Goal: Transaction & Acquisition: Purchase product/service

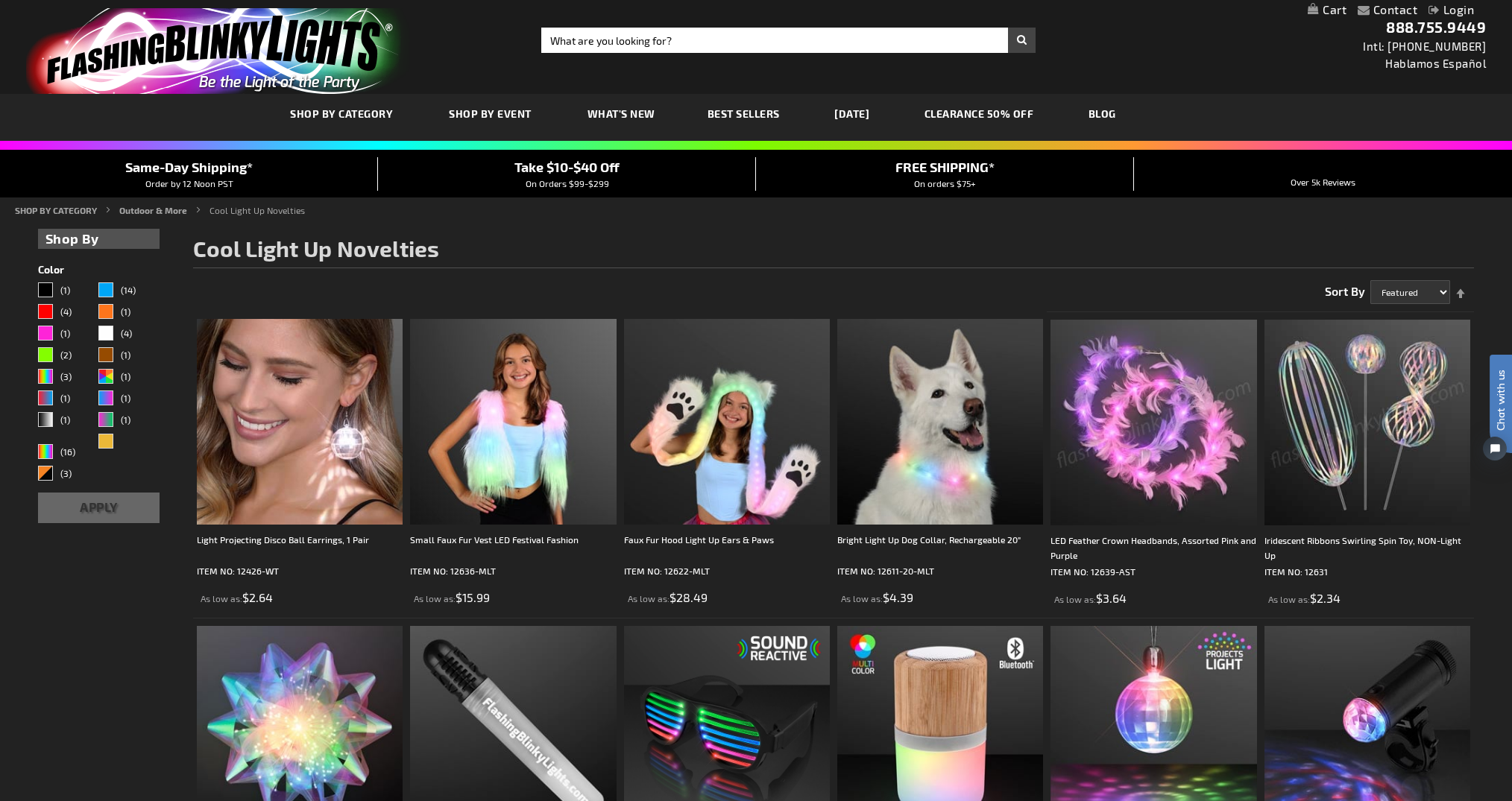
click at [1036, 120] on link "CLEARANCE 50% OFF" at bounding box center [979, 113] width 132 height 50
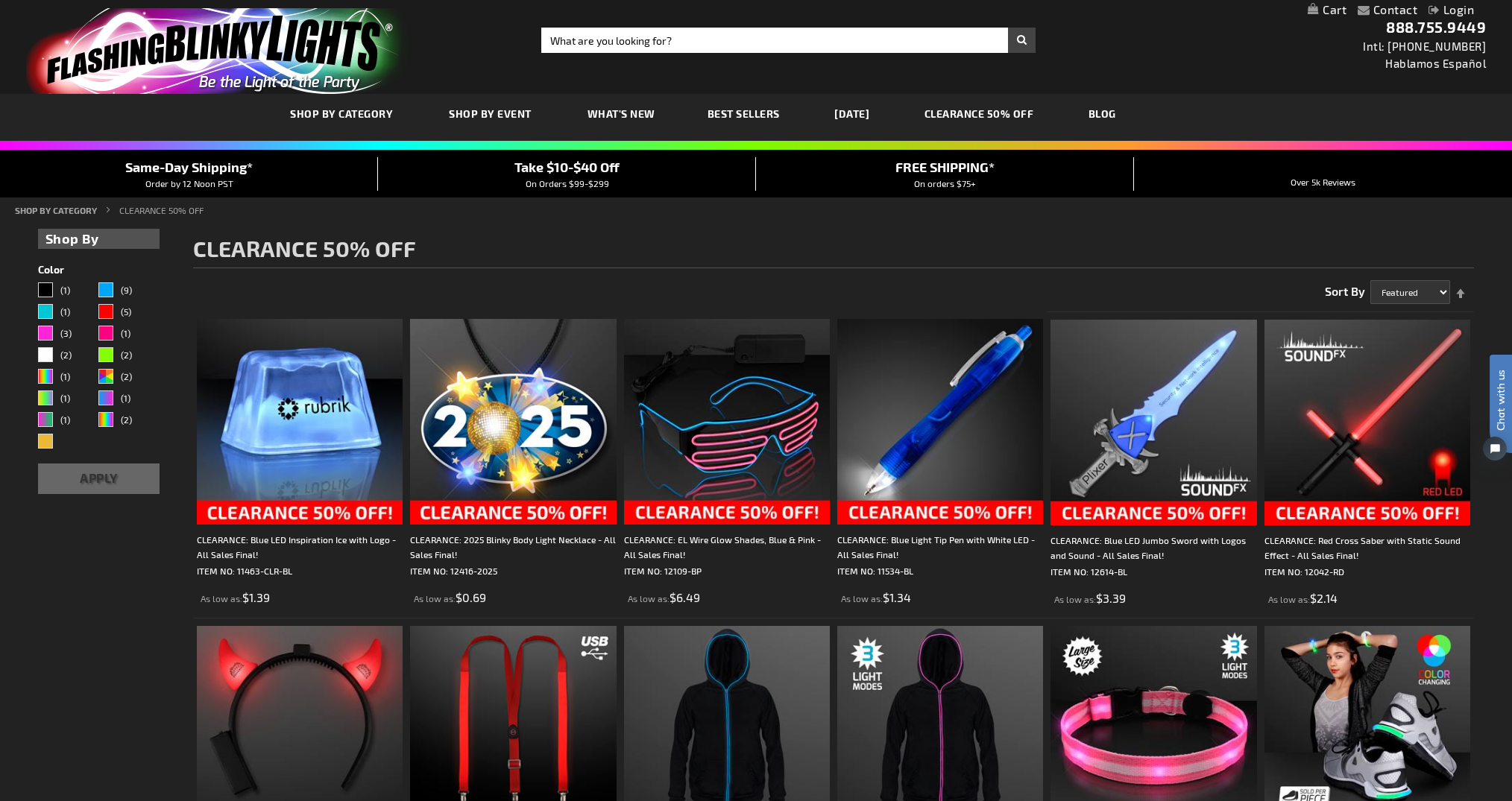
click at [864, 120] on link "[DATE]" at bounding box center [851, 113] width 57 height 50
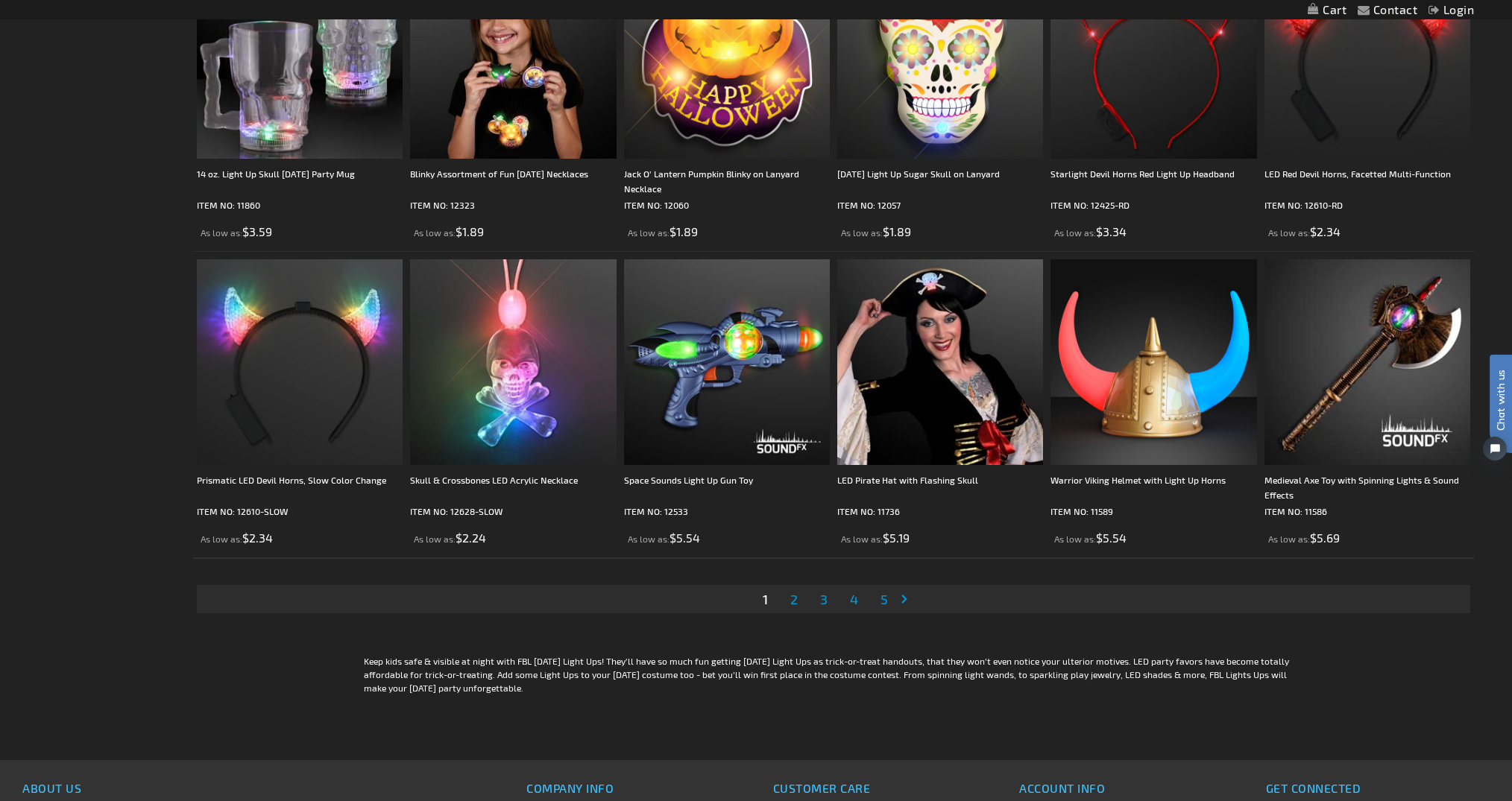
scroll to position [3031, 0]
click at [795, 606] on span "2" at bounding box center [794, 598] width 7 height 17
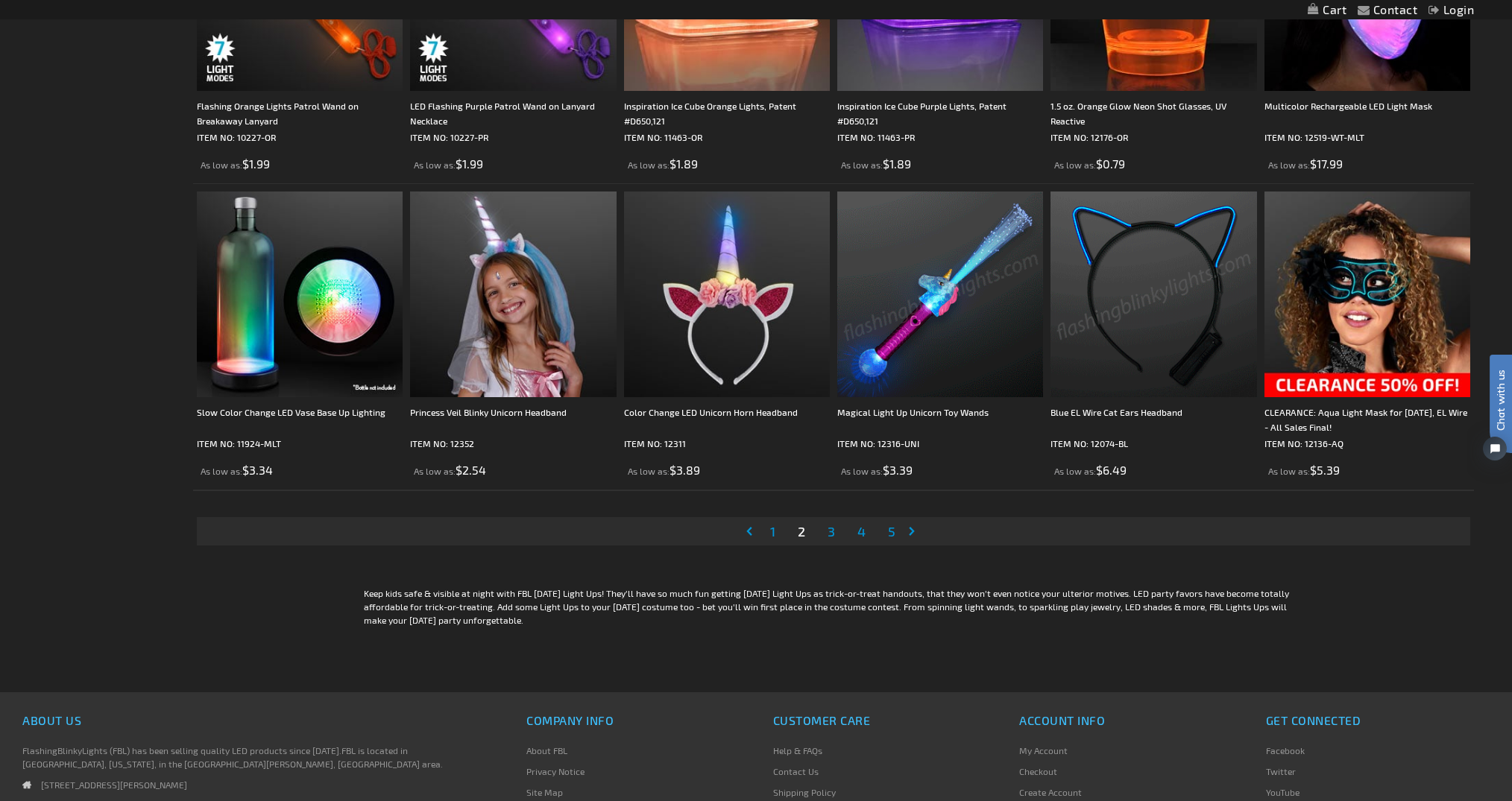
scroll to position [3091, 0]
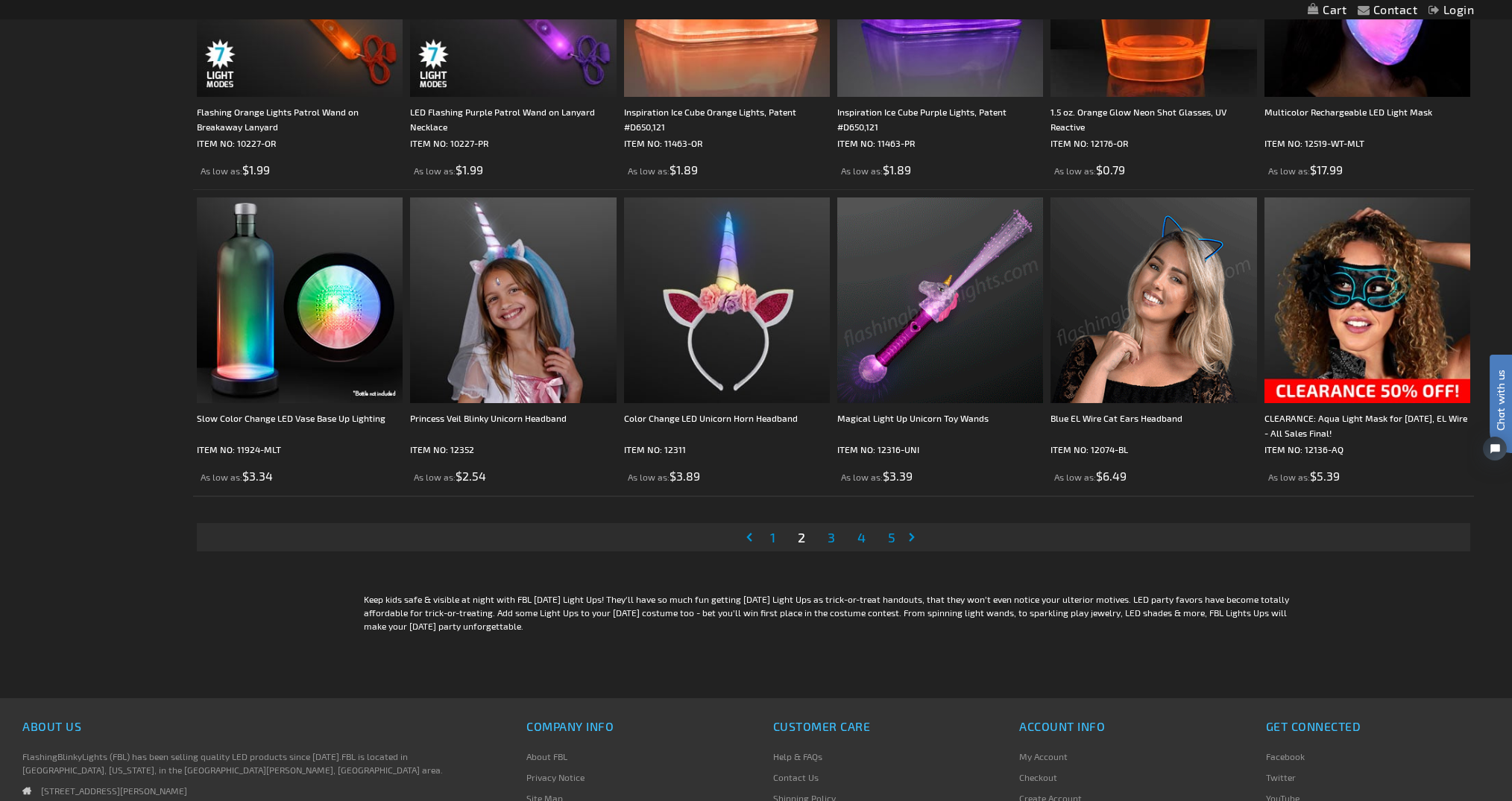
click at [833, 549] on link "Page 3" at bounding box center [831, 536] width 13 height 22
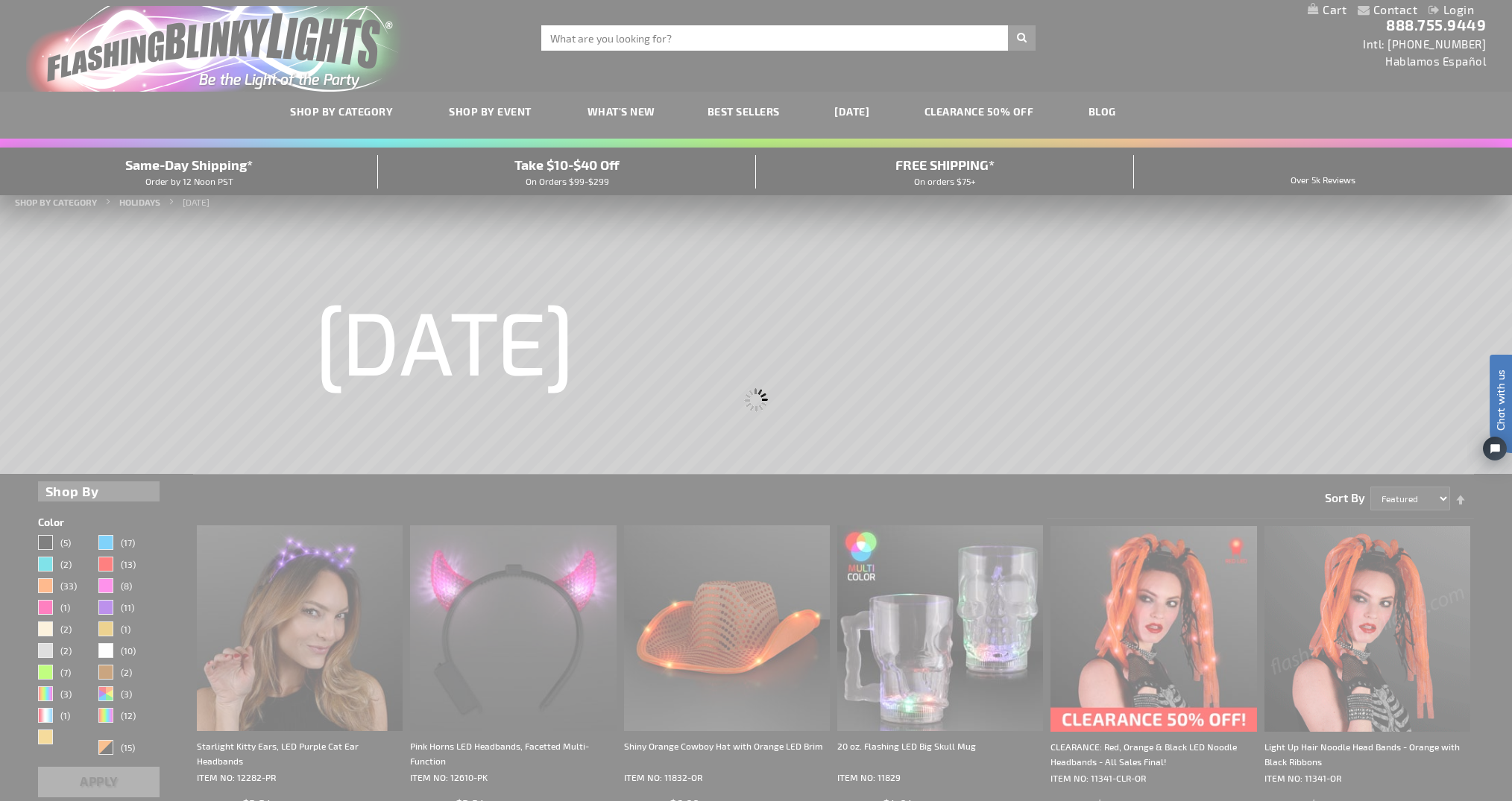
scroll to position [0, 0]
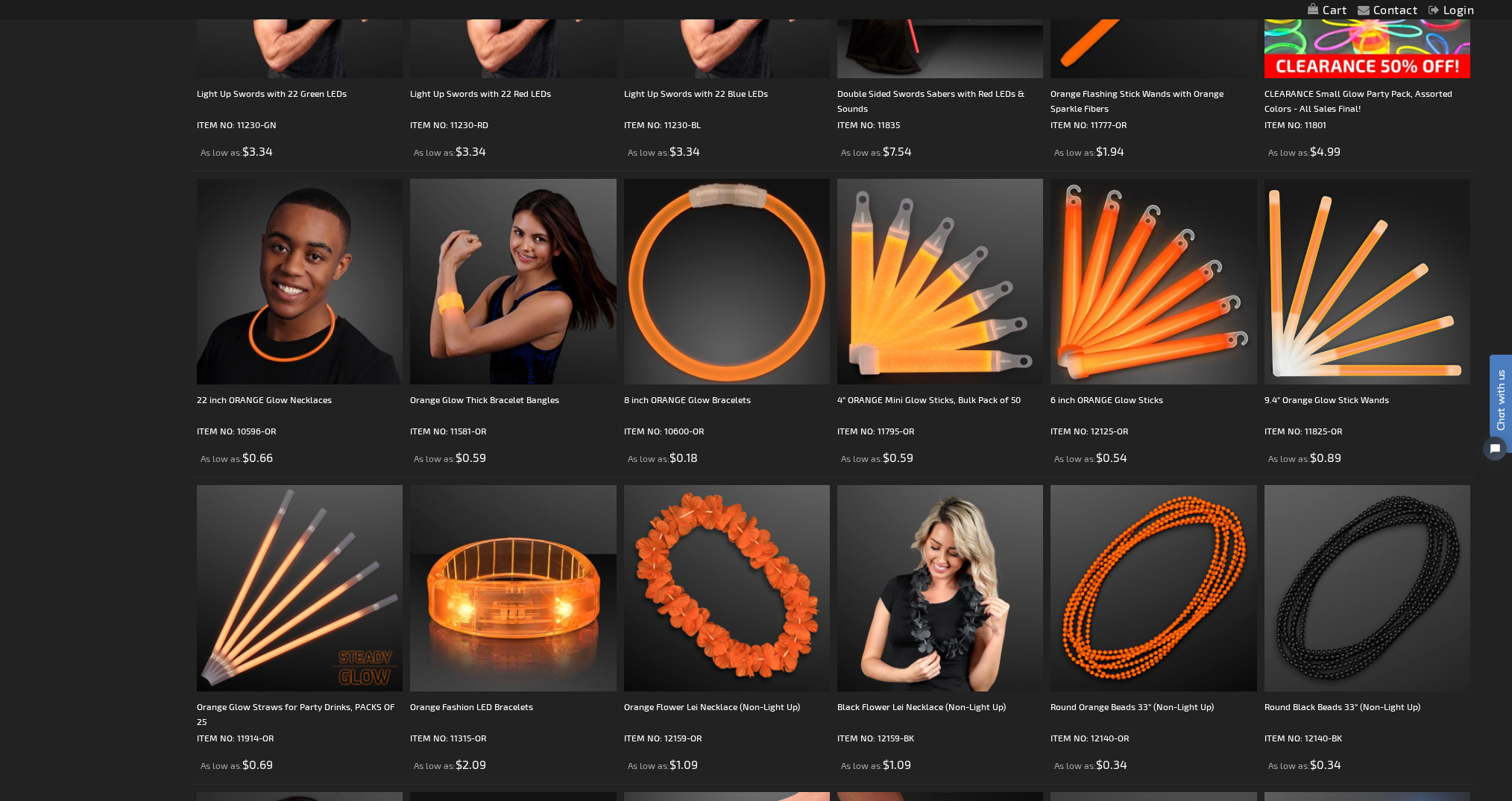
scroll to position [1897, 0]
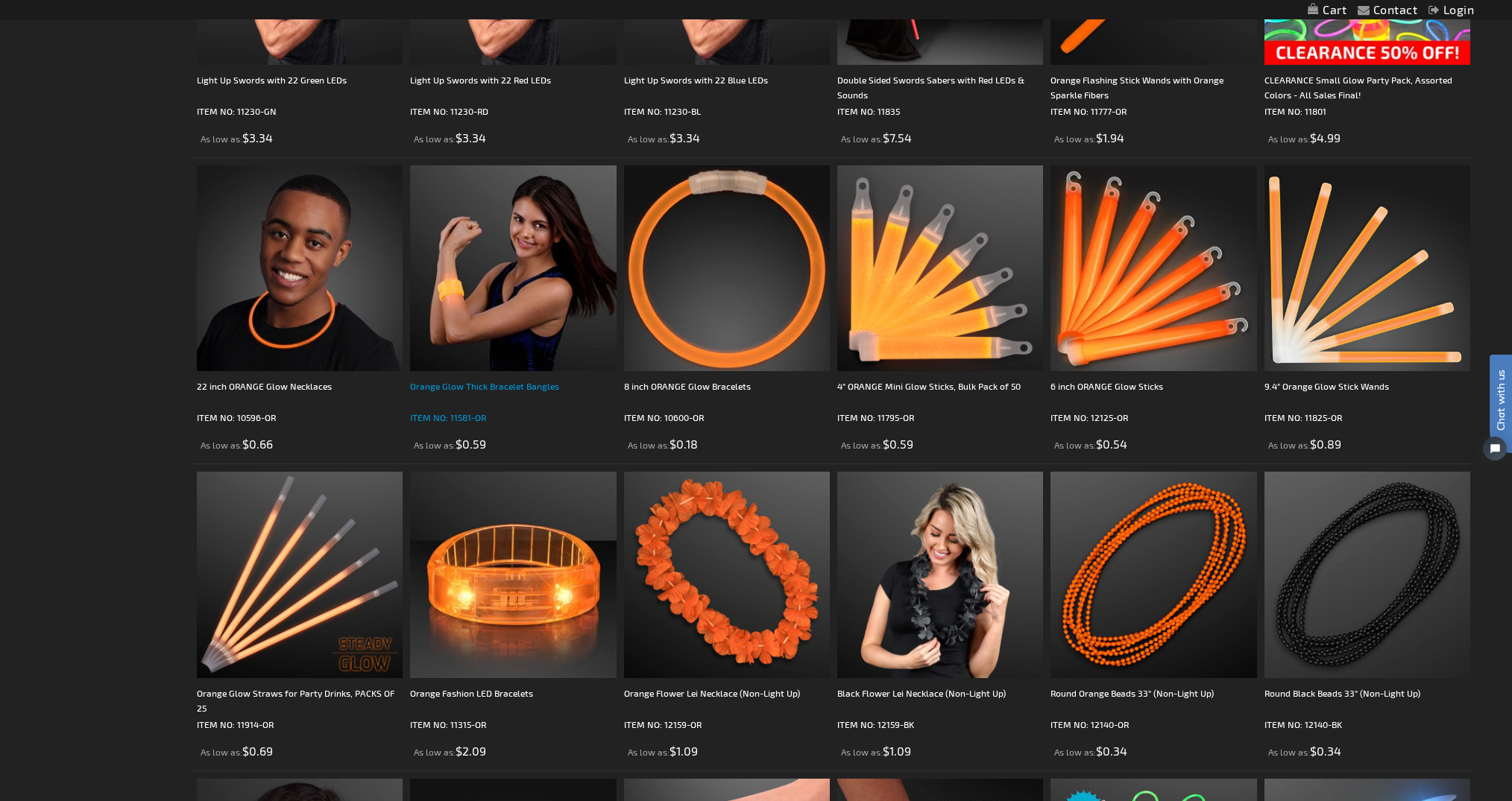
click at [541, 394] on div "Orange Glow Thick Bracelet Bangles" at bounding box center [513, 394] width 206 height 30
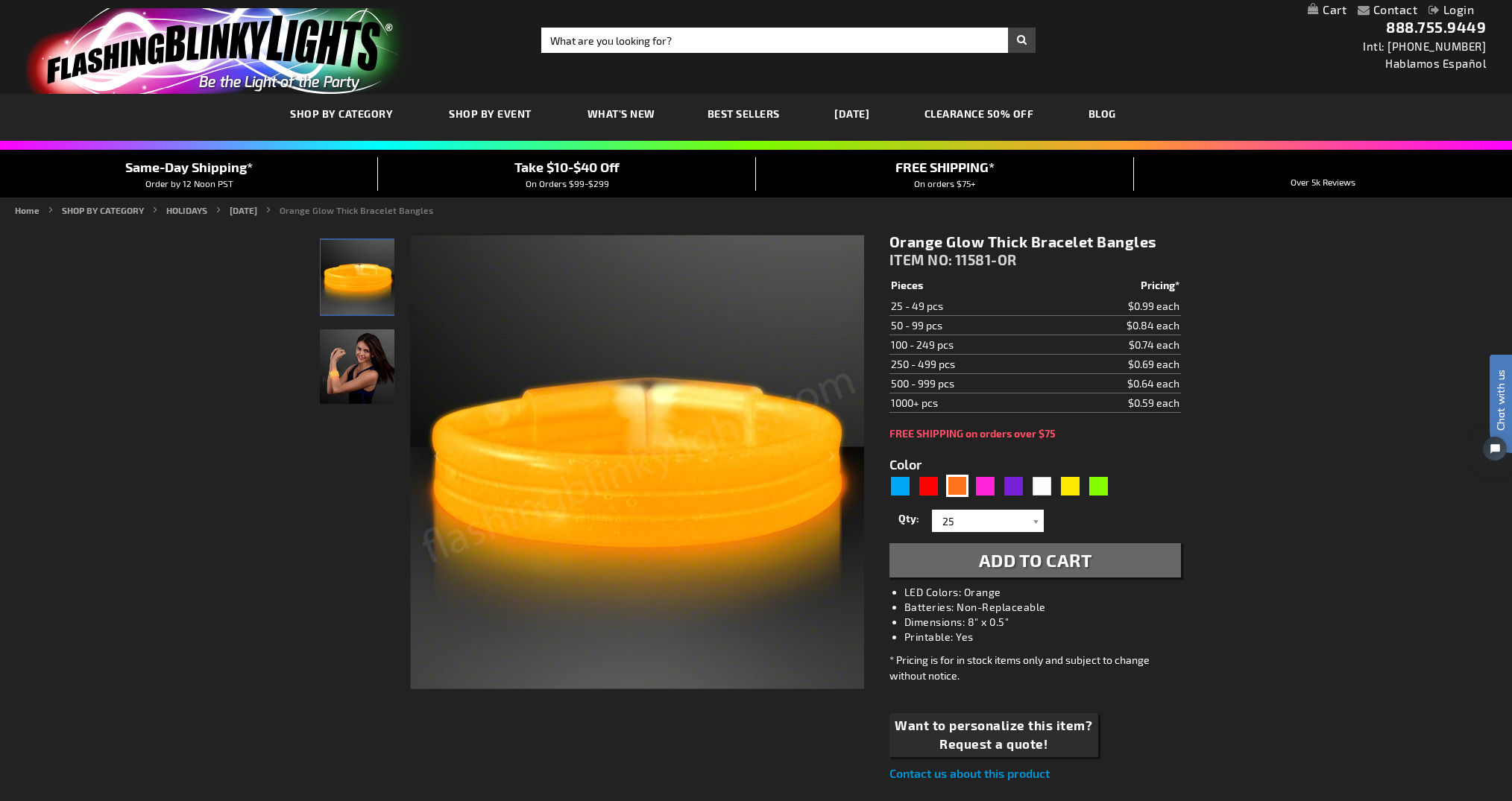
click at [374, 366] on img "Female wearing Orange Light Up Glow Thick Bangles" at bounding box center [357, 367] width 75 height 75
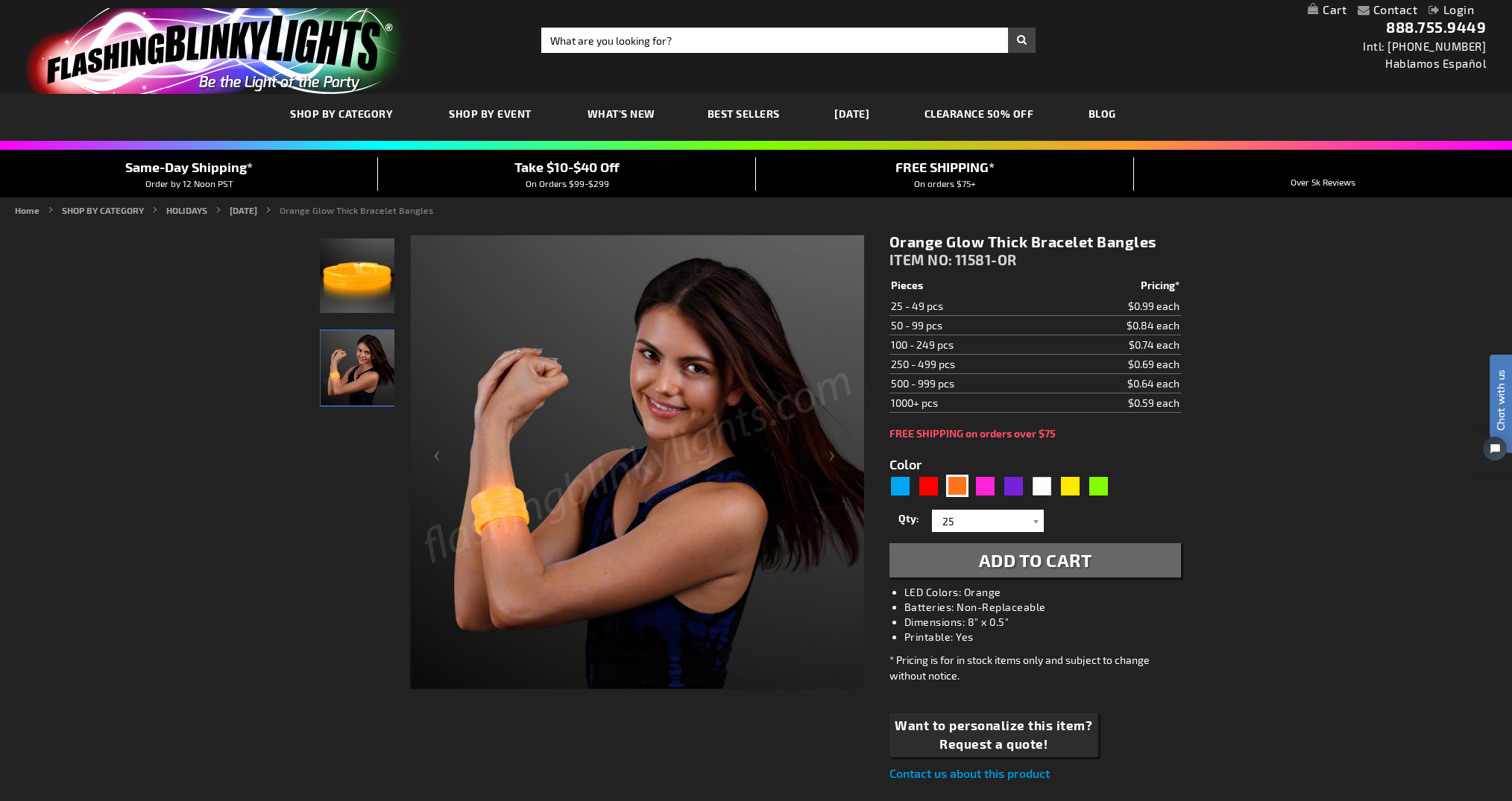
click at [997, 375] on td "250 - 499 pcs" at bounding box center [968, 365] width 159 height 19
click at [1149, 375] on td "$0.69 each" at bounding box center [1114, 365] width 133 height 19
click at [955, 492] on div "Orange" at bounding box center [957, 485] width 22 height 22
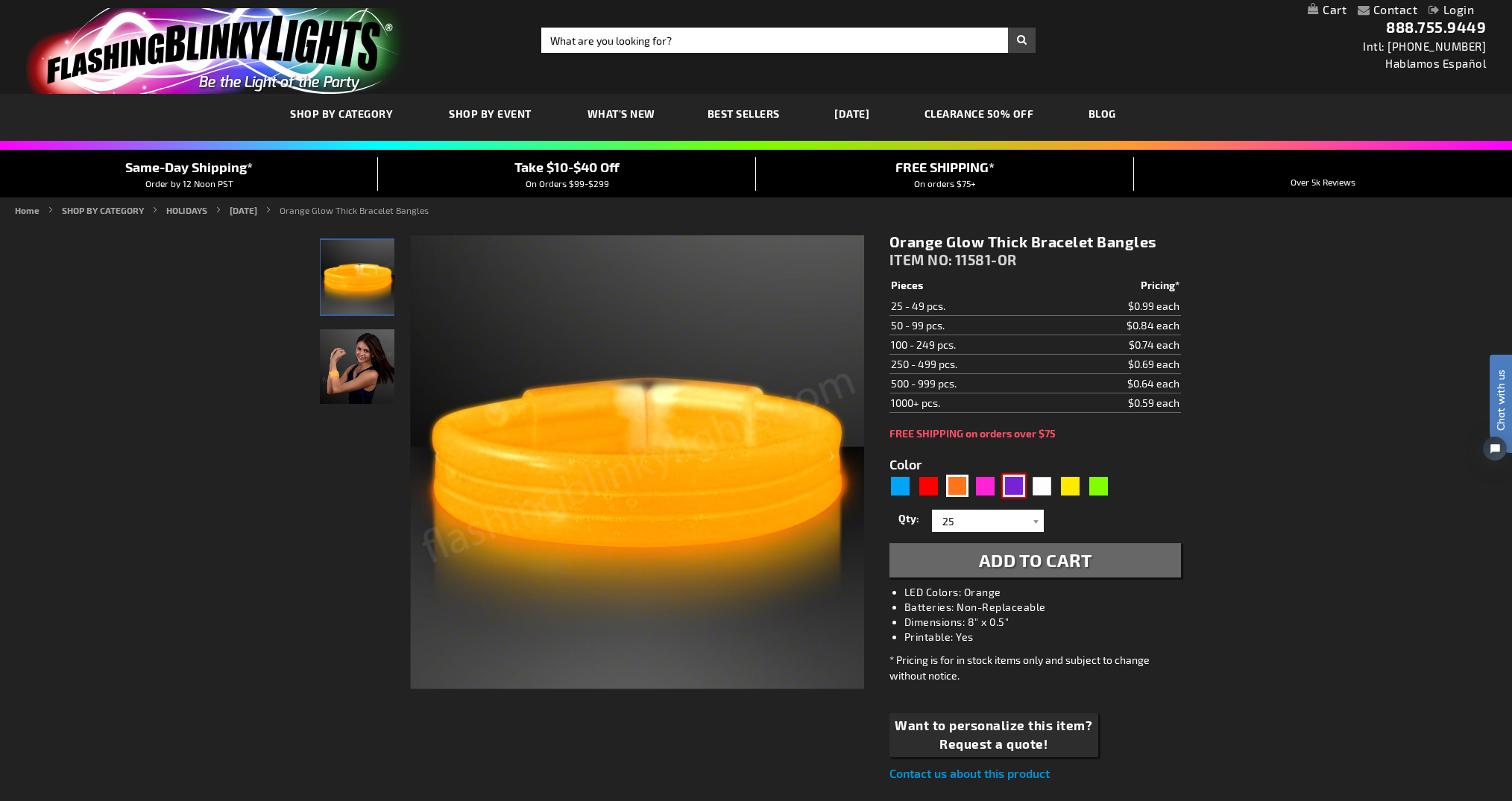
click at [1017, 496] on div "Purple" at bounding box center [1013, 485] width 22 height 22
type input "5640"
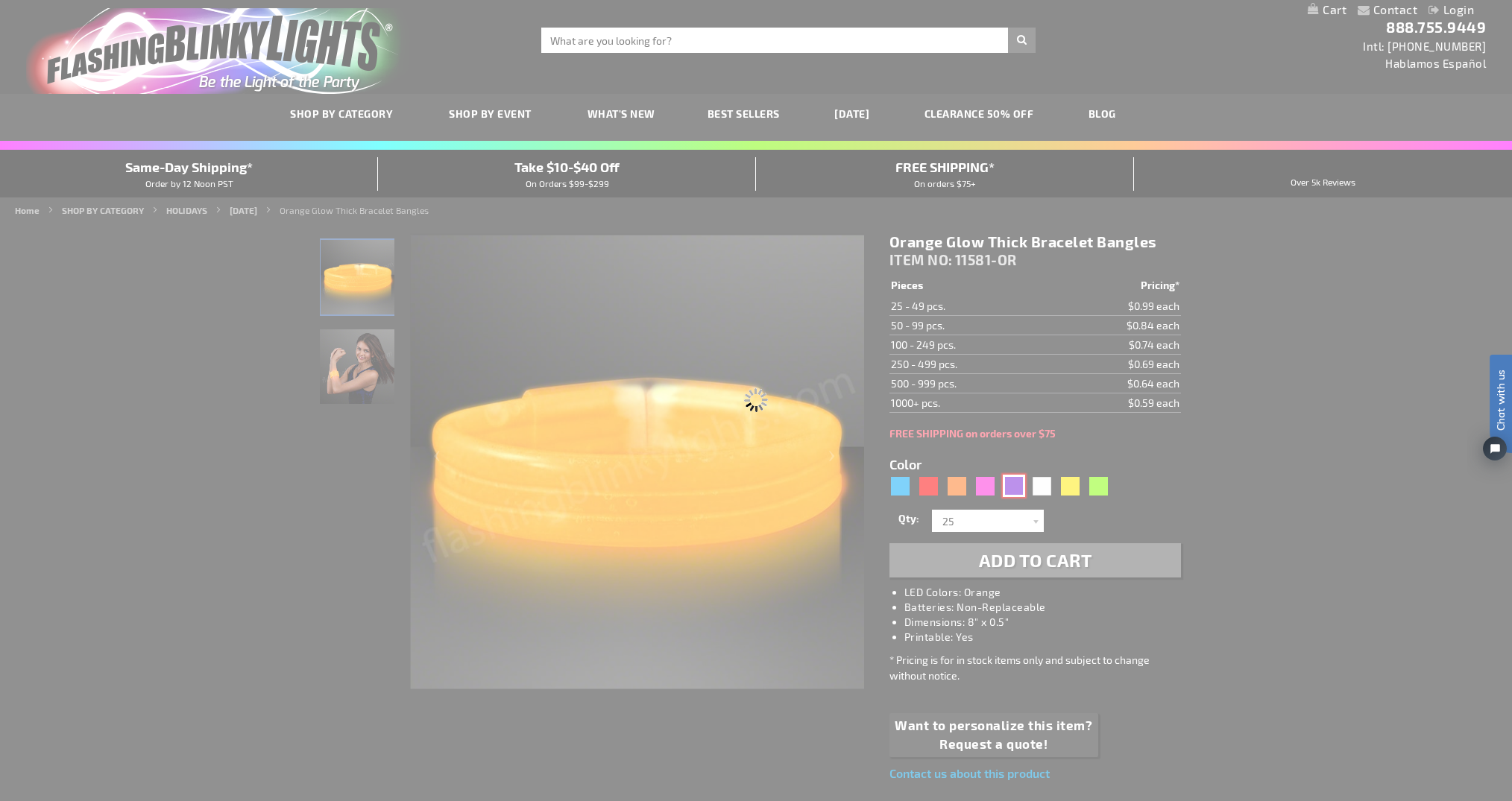
type input "11581-PR"
type input "Customize - Purple Glow Thick Bracelet Bangles - ITEM NO: 11581-PR"
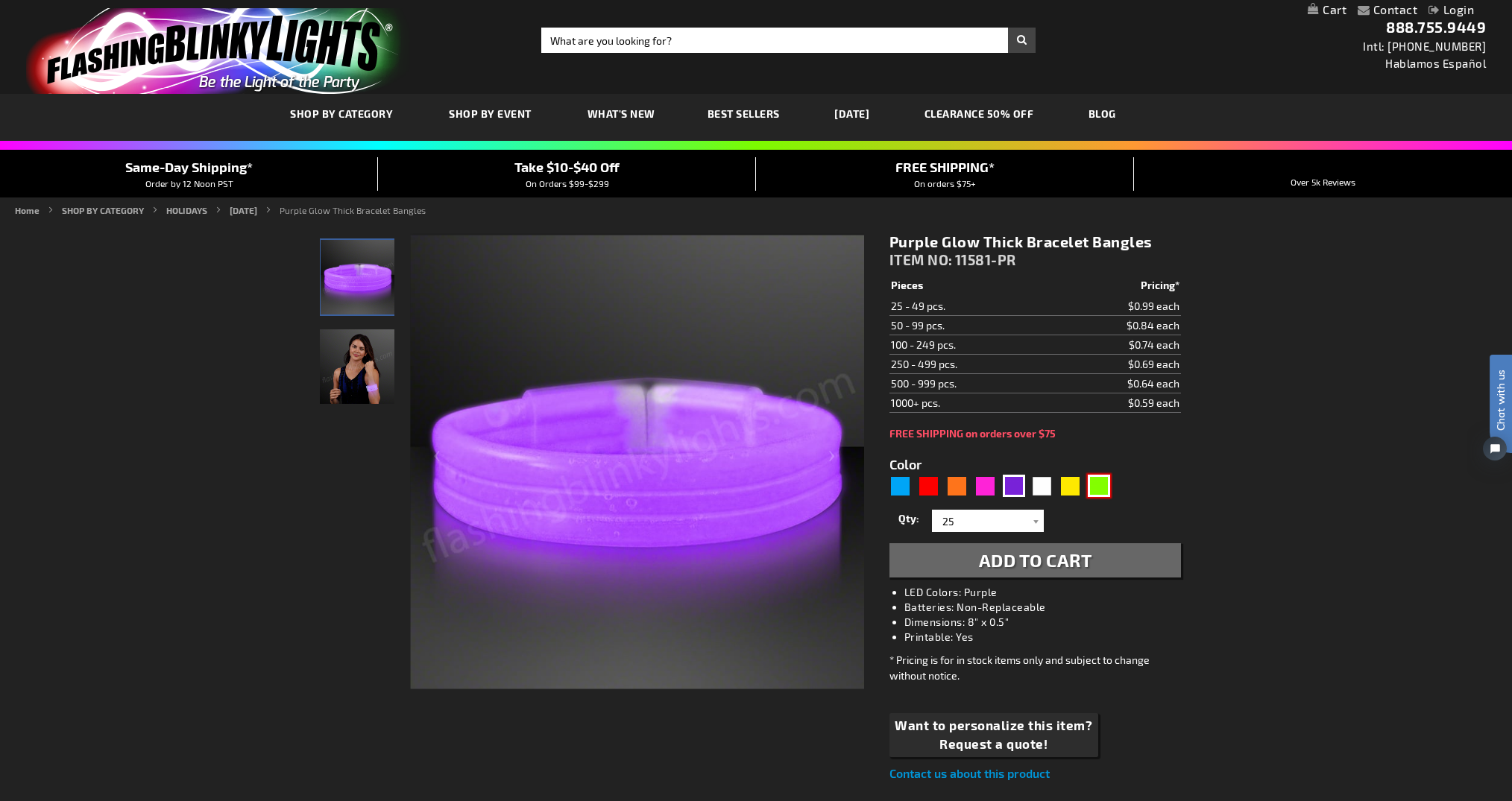
click at [1097, 491] on div "Green" at bounding box center [1099, 485] width 22 height 22
type input "5648"
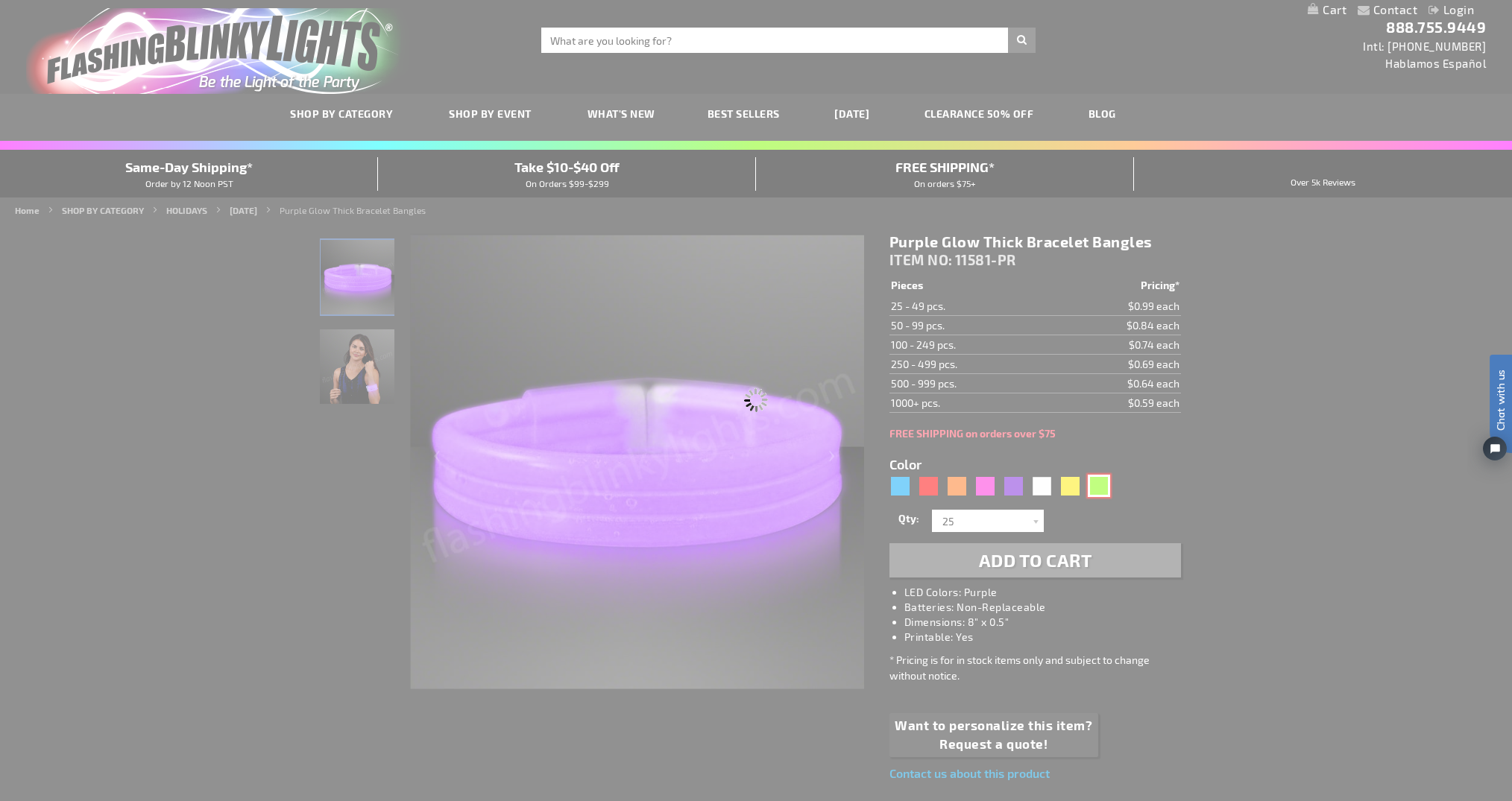
type input "11581-GN"
type input "Customize - Green Glow Thick Bracelet Bangles - ITEM NO: 11581-GN"
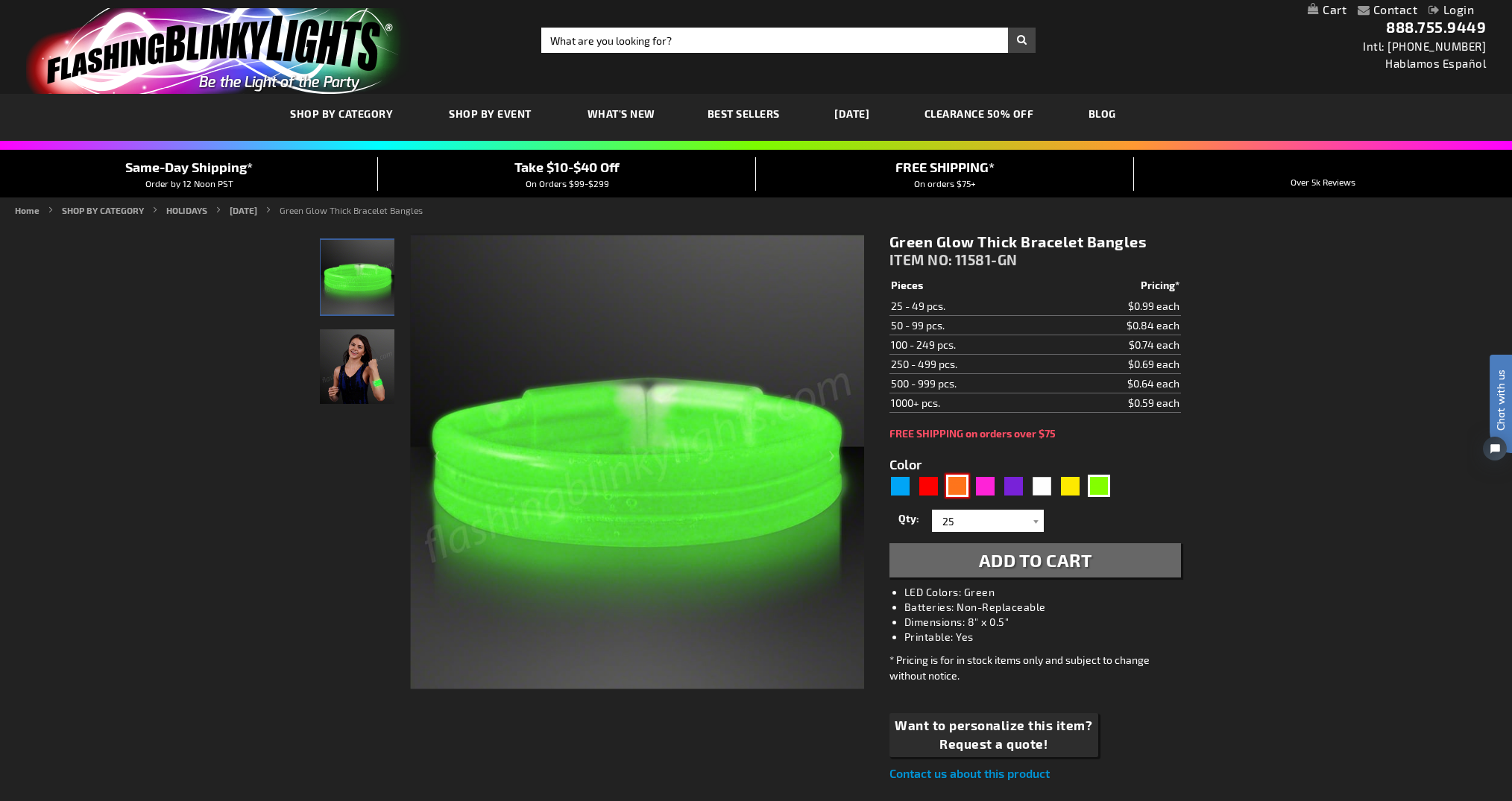
click at [951, 492] on div "Orange" at bounding box center [957, 485] width 22 height 22
type input "5637"
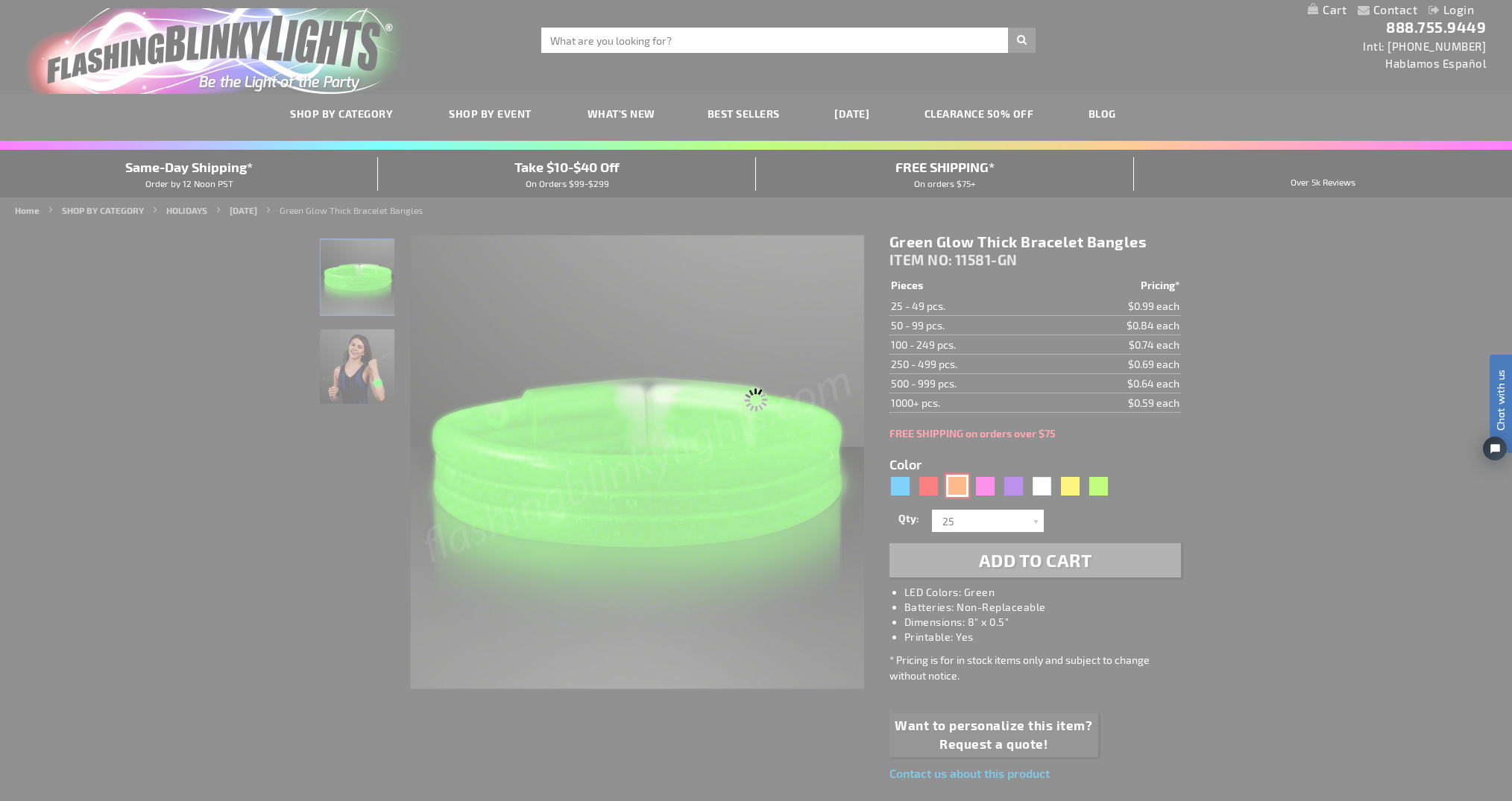
type input "11581-OR"
type input "Customize - Orange Glow Thick Bracelet Bangles - ITEM NO: 11581-OR"
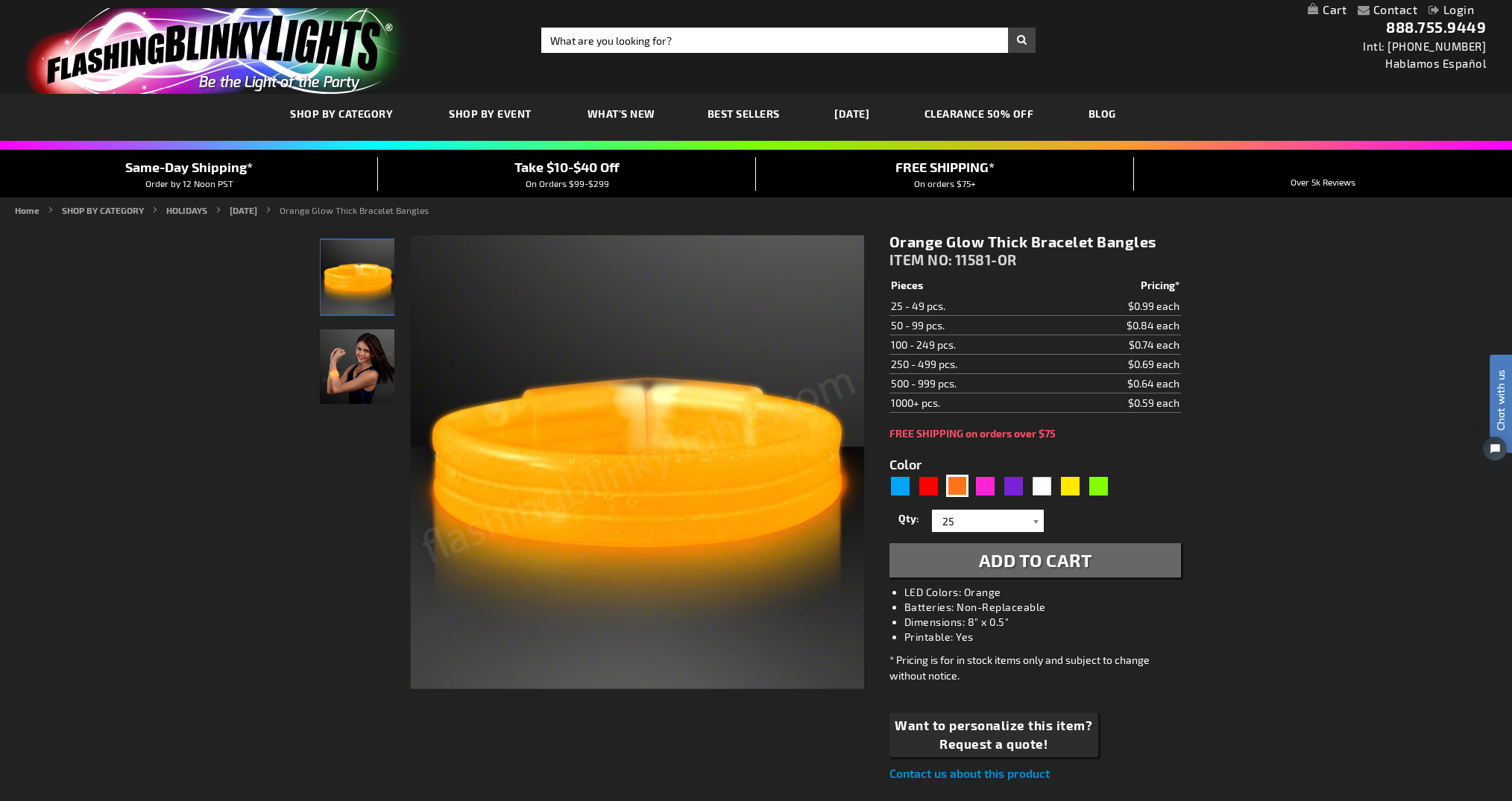
click at [1034, 526] on div at bounding box center [1036, 521] width 15 height 22
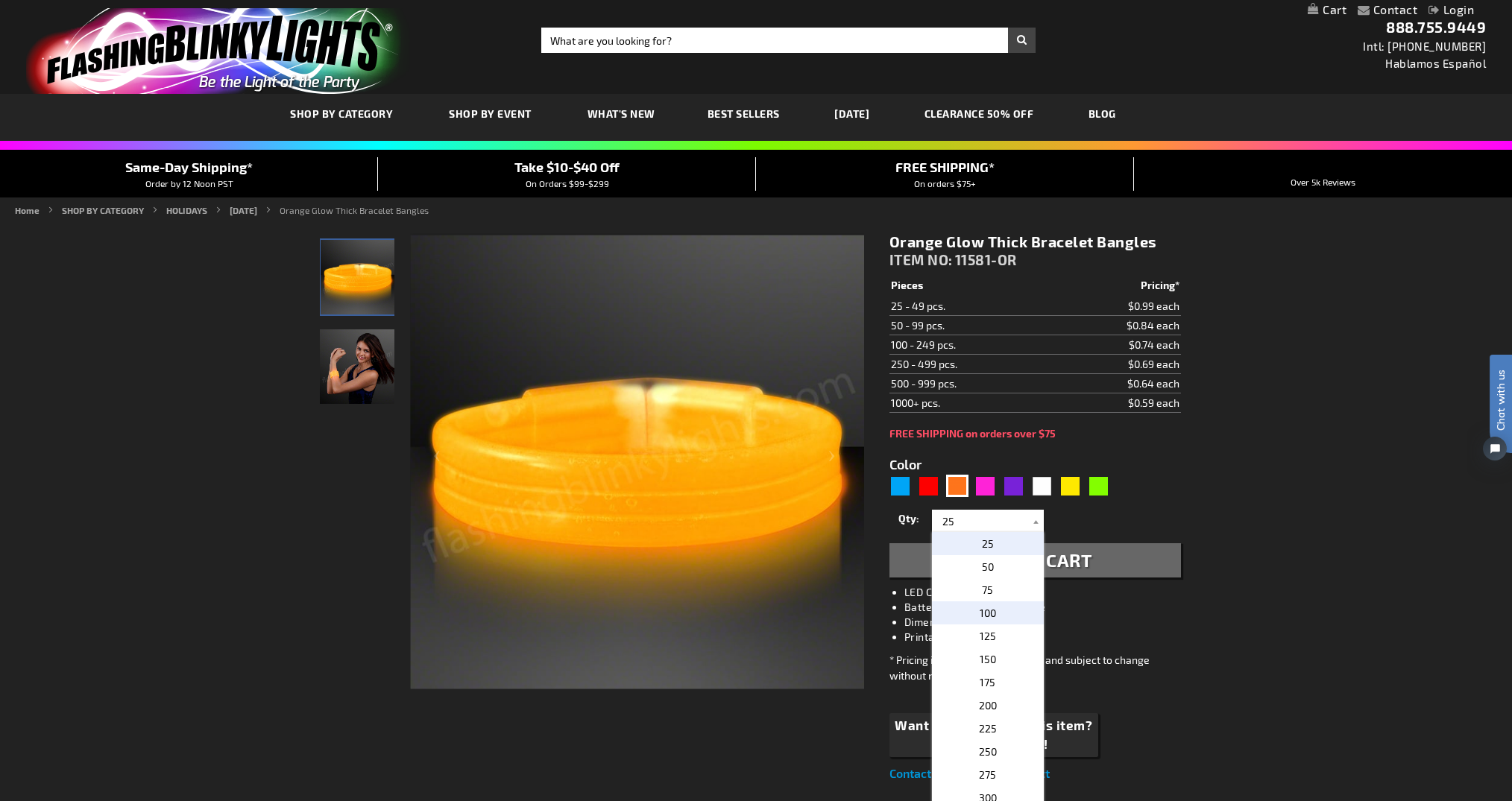
click at [1021, 623] on p "100" at bounding box center [988, 613] width 112 height 23
type input "100"
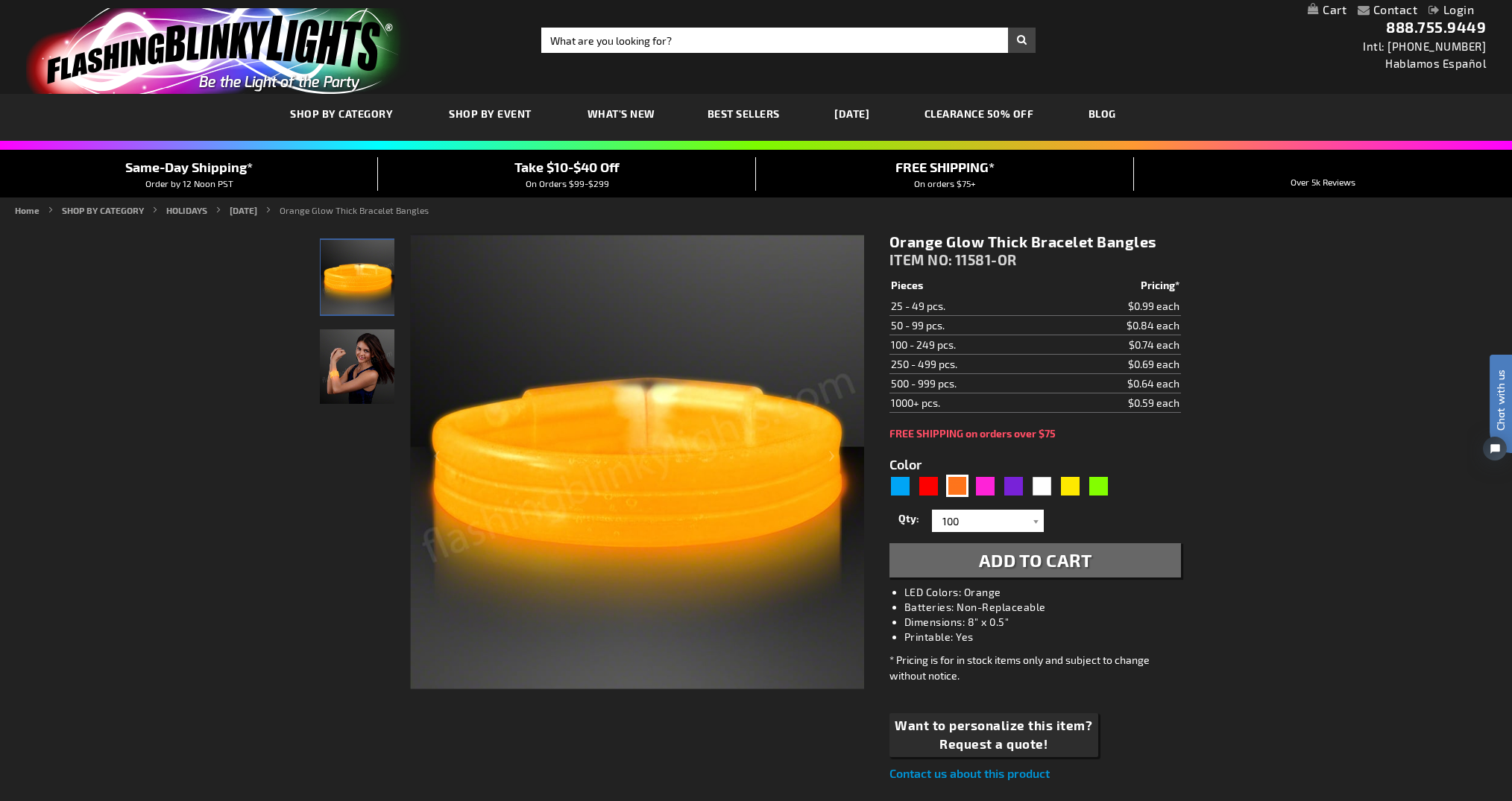
click at [1054, 569] on span "Add to Cart" at bounding box center [1035, 560] width 113 height 22
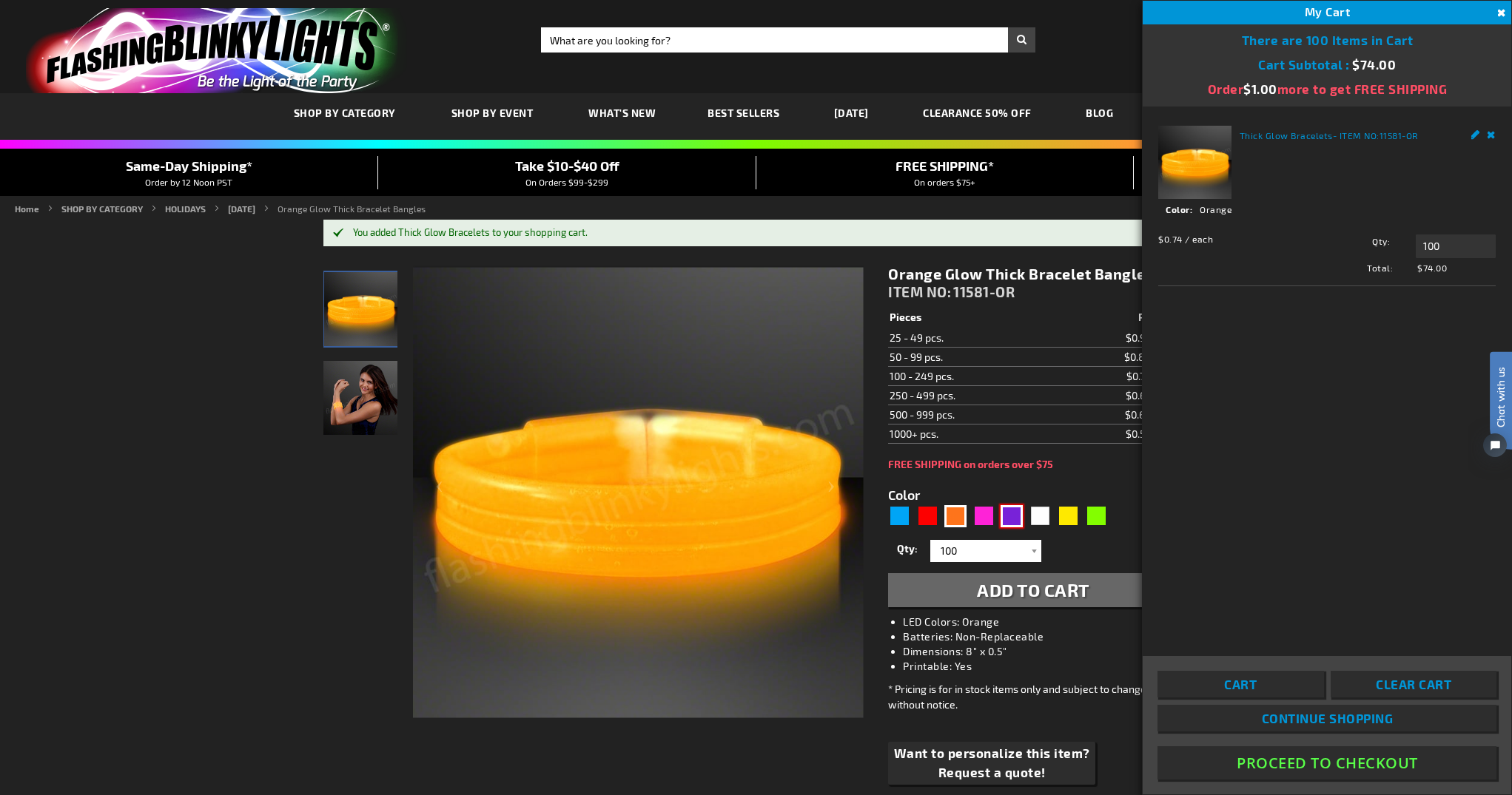
click at [1013, 519] on div "Purple" at bounding box center [1011, 516] width 22 height 22
type input "5640"
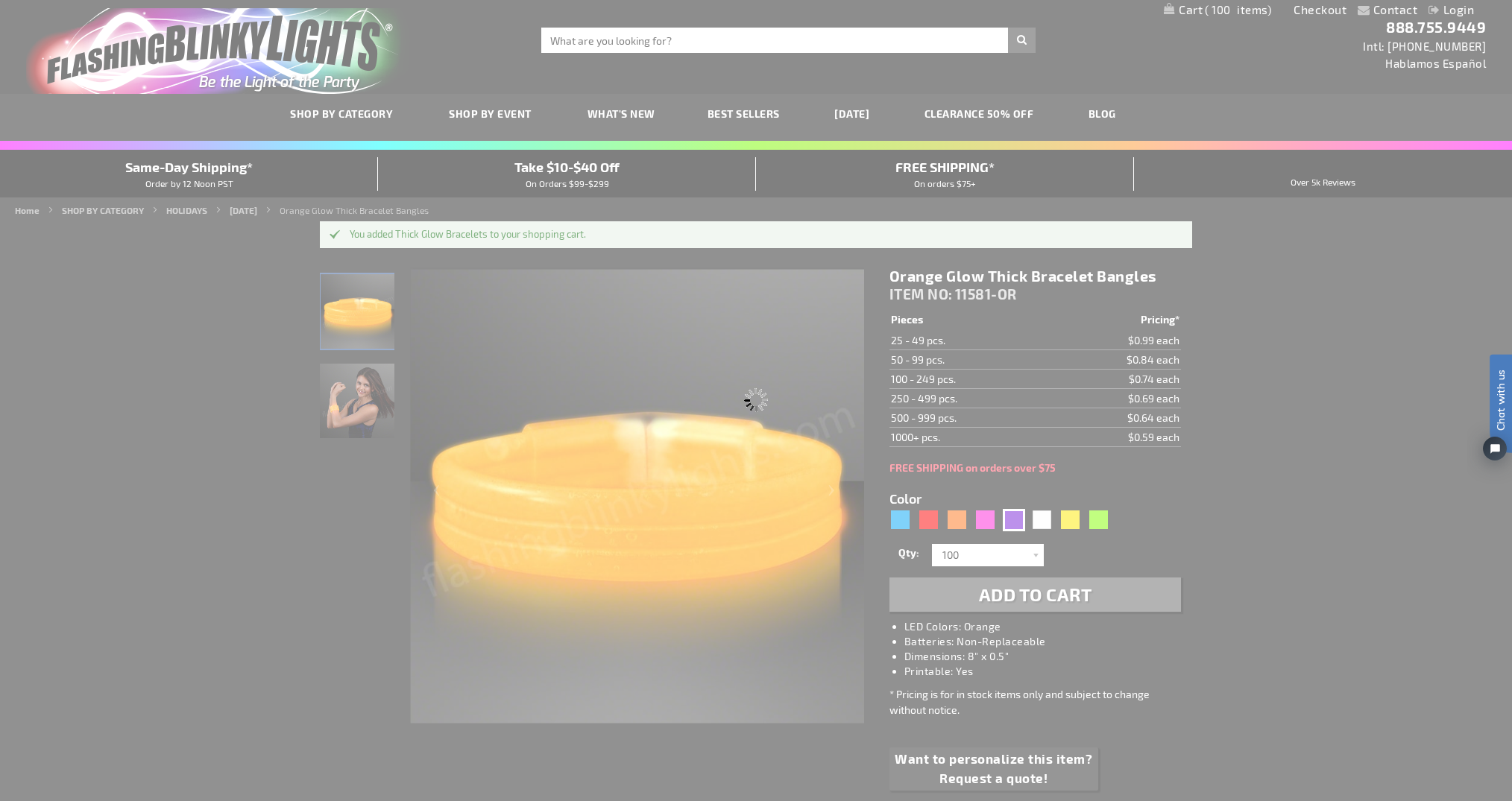
type input "11581-PR"
type input "Customize - Purple Glow Thick Bracelet Bangles - ITEM NO: 11581-PR"
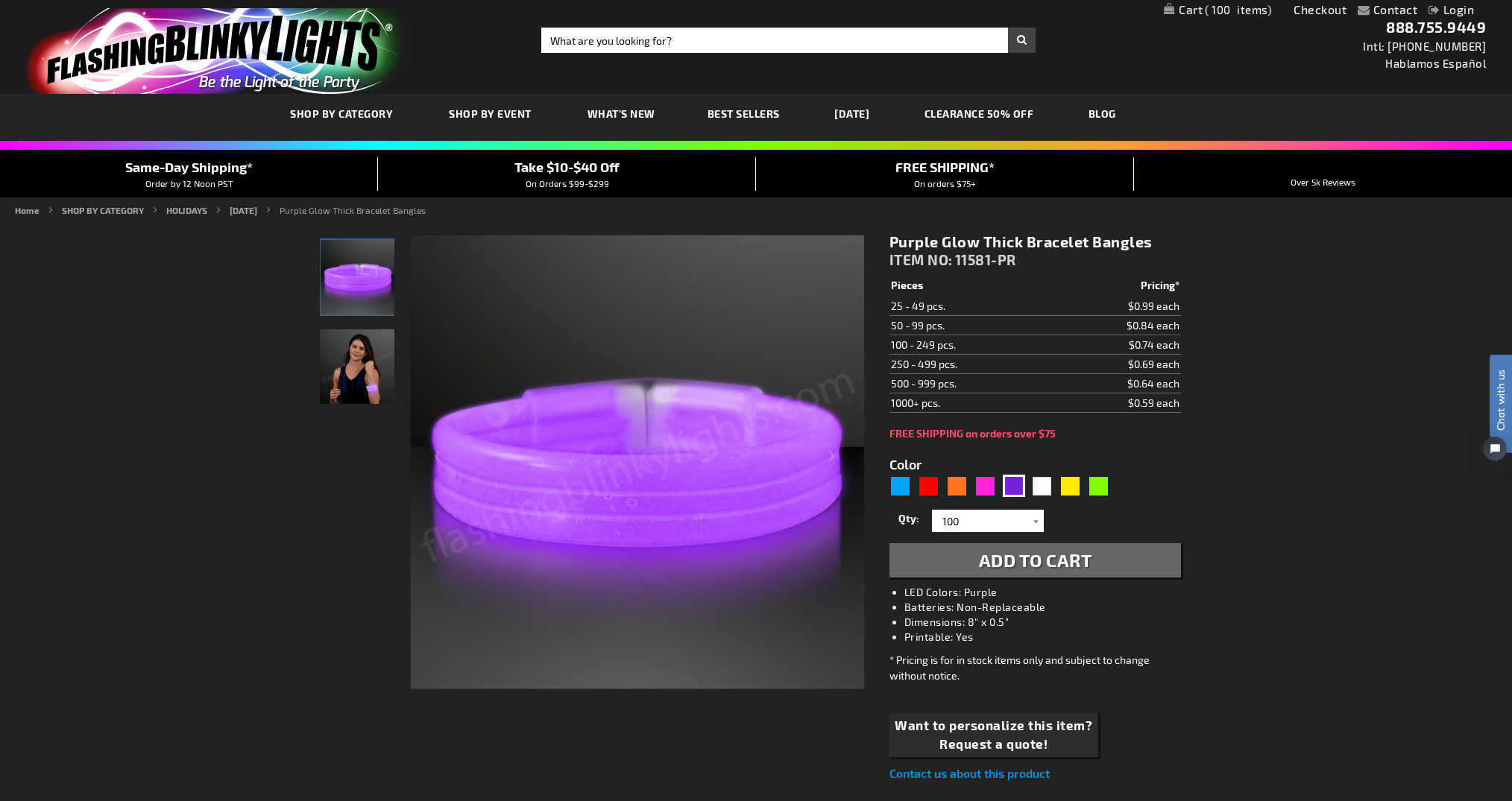
click at [1041, 564] on span "Add to Cart" at bounding box center [1035, 560] width 113 height 22
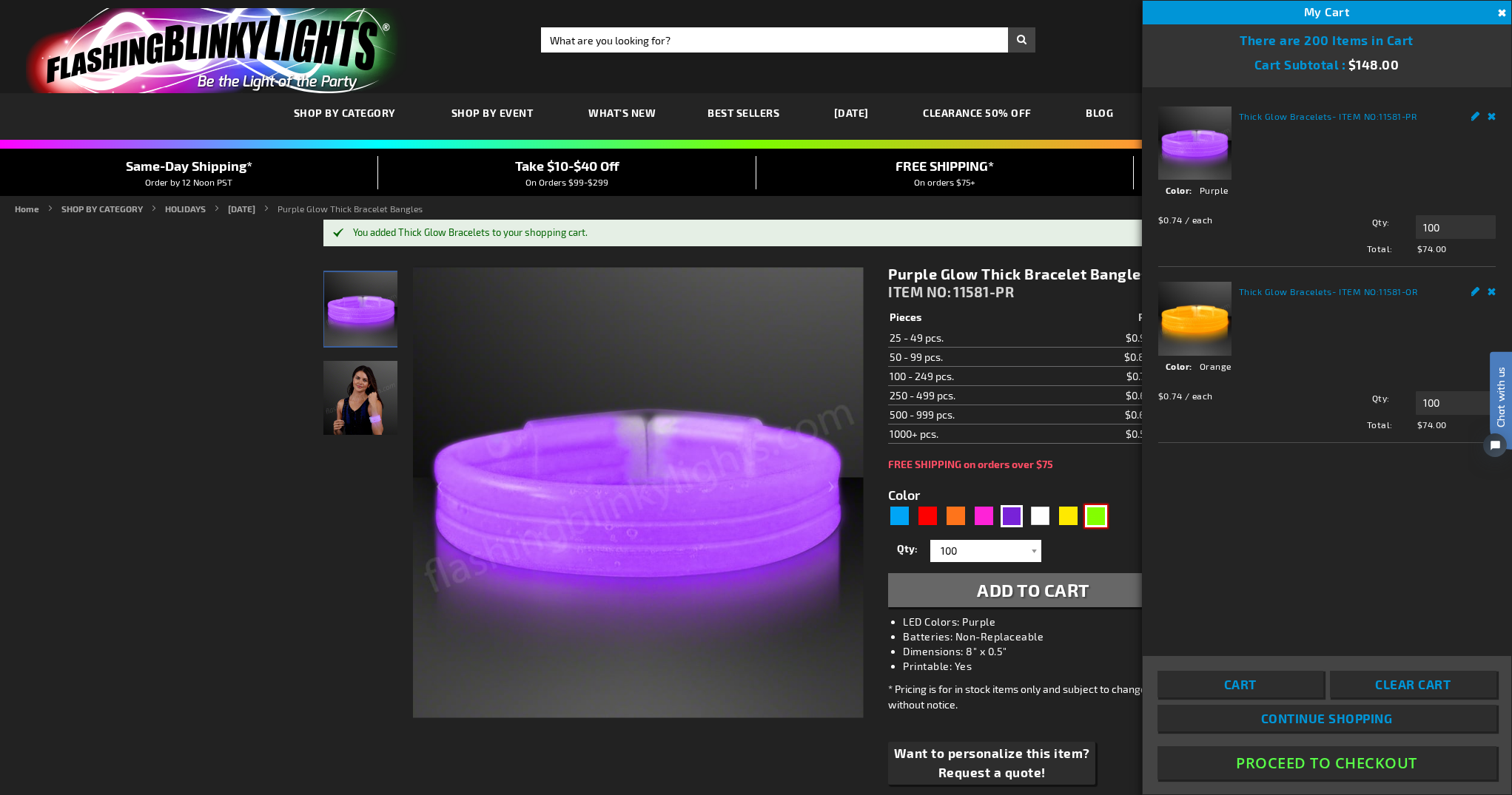
click at [1097, 522] on div "Green" at bounding box center [1096, 516] width 22 height 22
type input "5648"
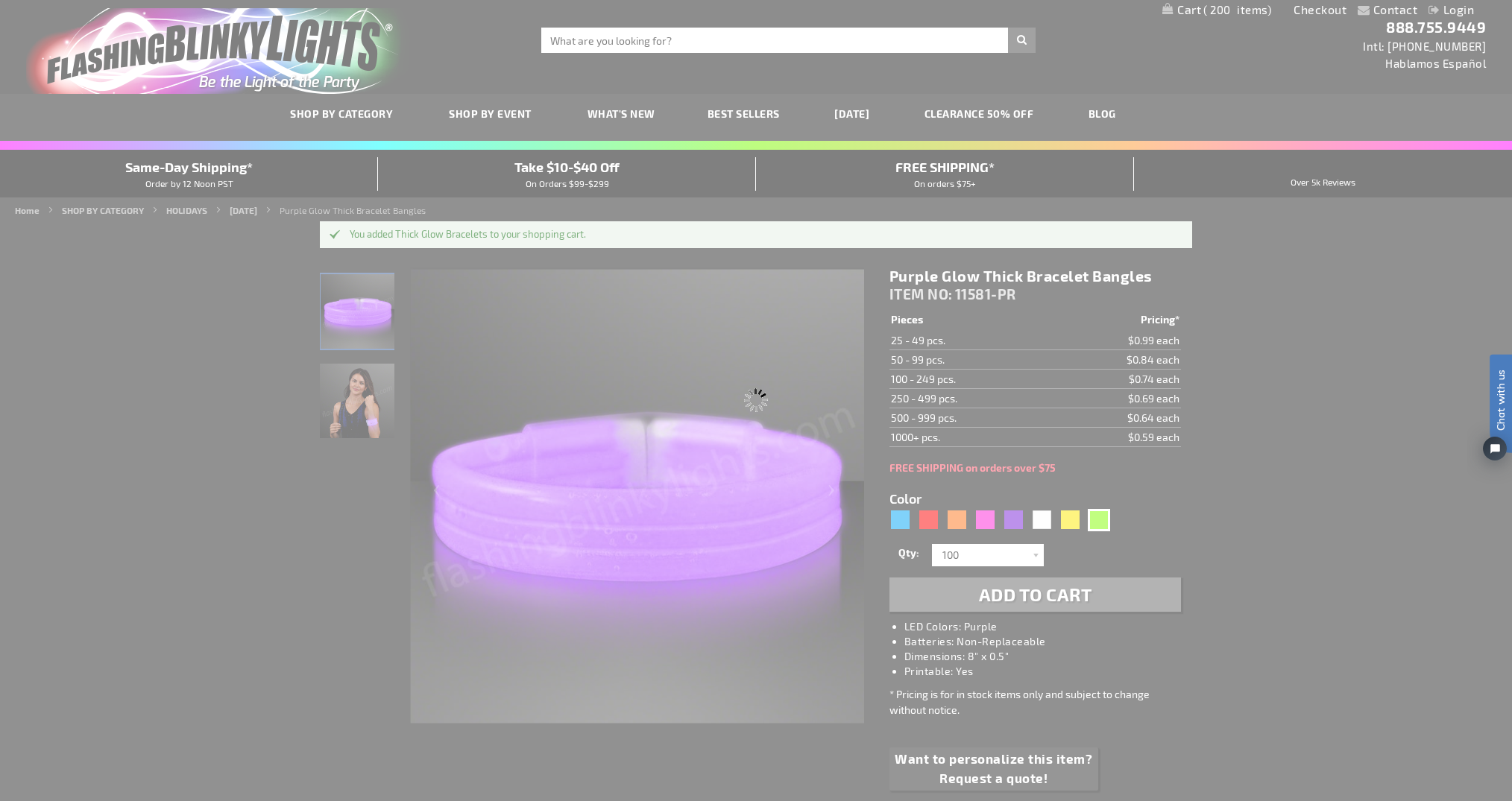
type input "11581-GN"
type input "Customize - Green Glow Thick Bracelet Bangles - ITEM NO: 11581-GN"
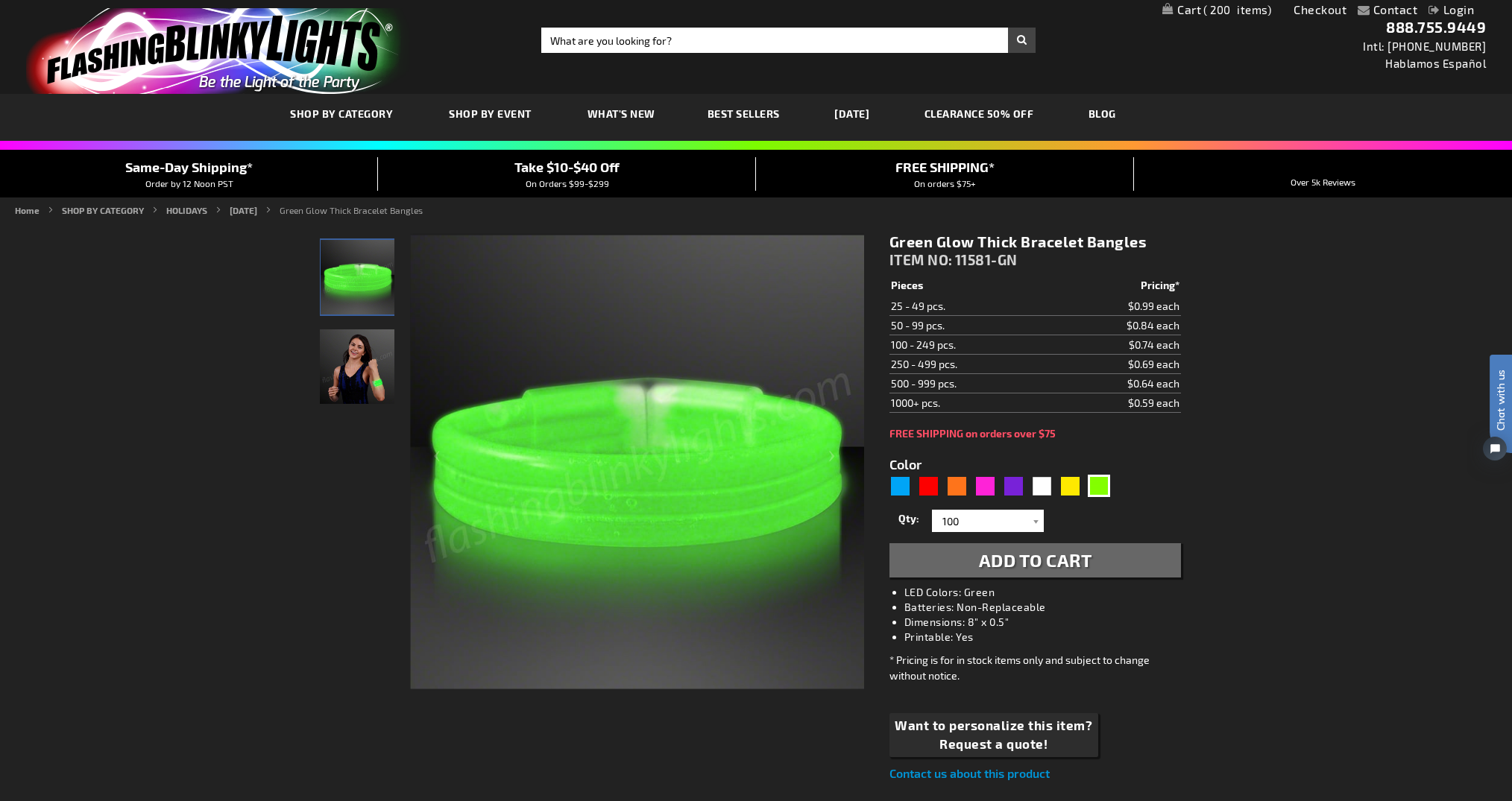
click at [1063, 562] on span "Add to Cart" at bounding box center [1035, 560] width 113 height 22
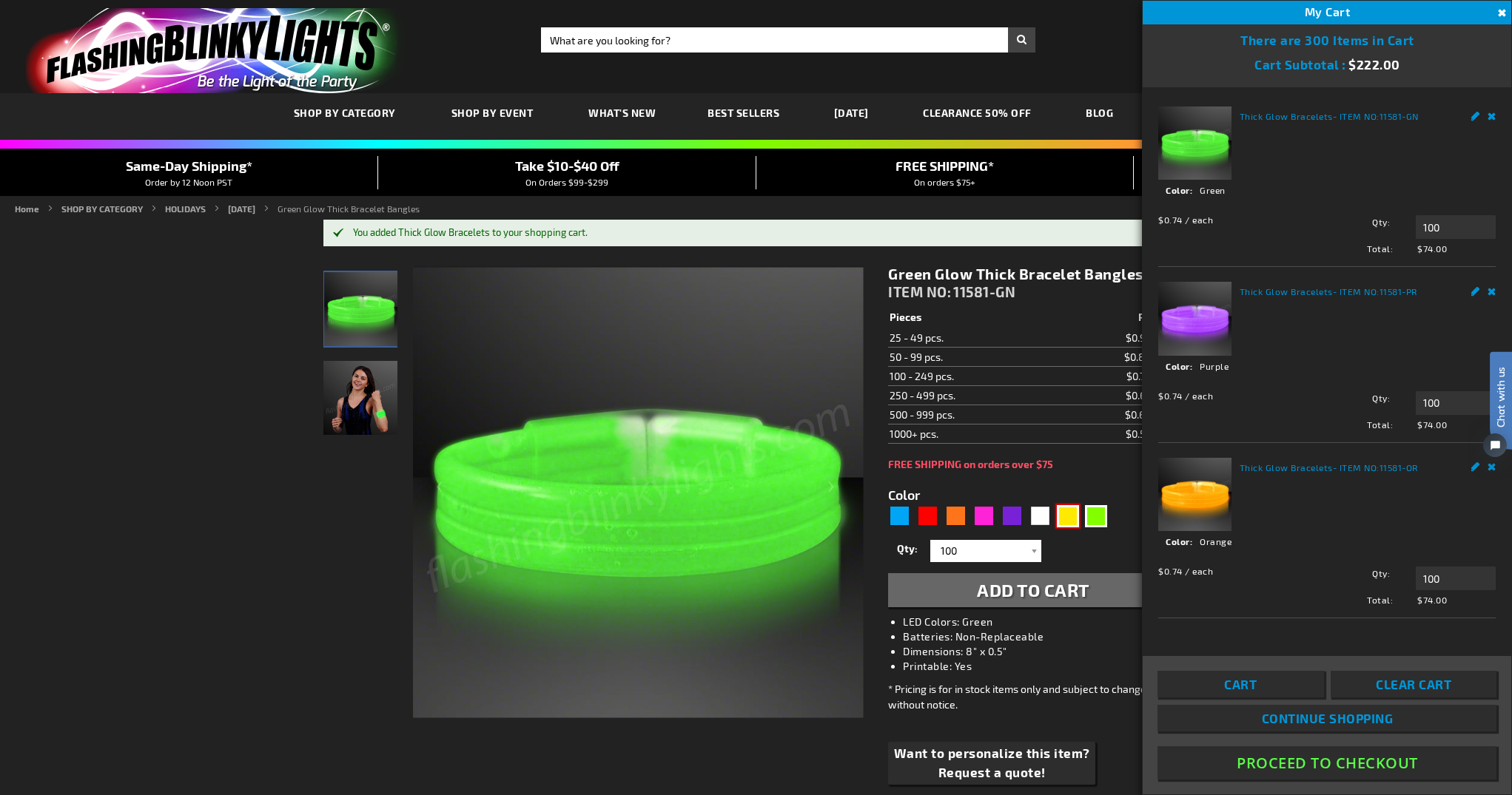
click at [1074, 522] on div "Yellow" at bounding box center [1068, 516] width 22 height 22
type input "5647"
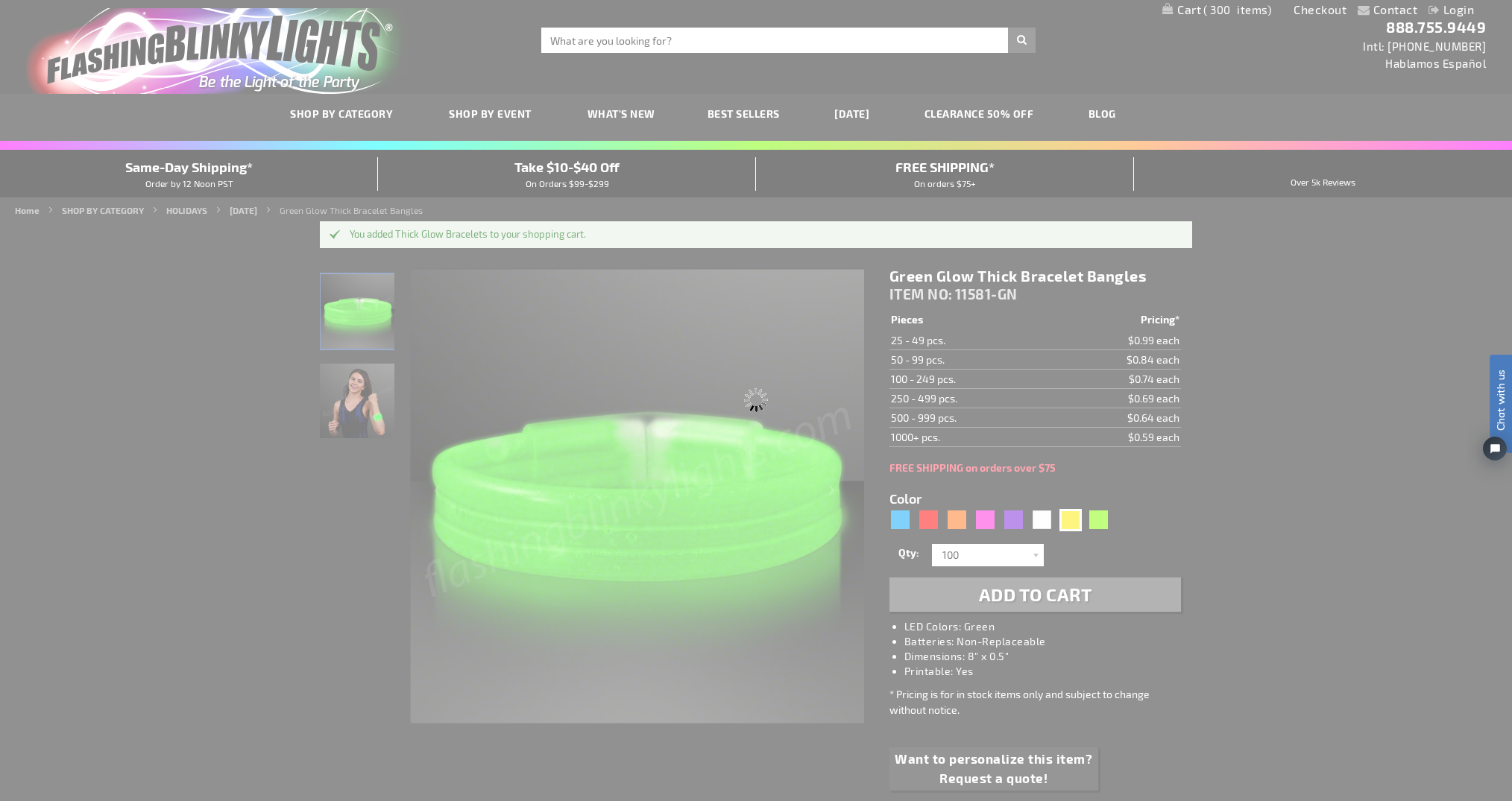
type input "11581-YL"
type input "Customize - Yellow Glow Thick Bracelet Bangles - ITEM NO: 11581-YL"
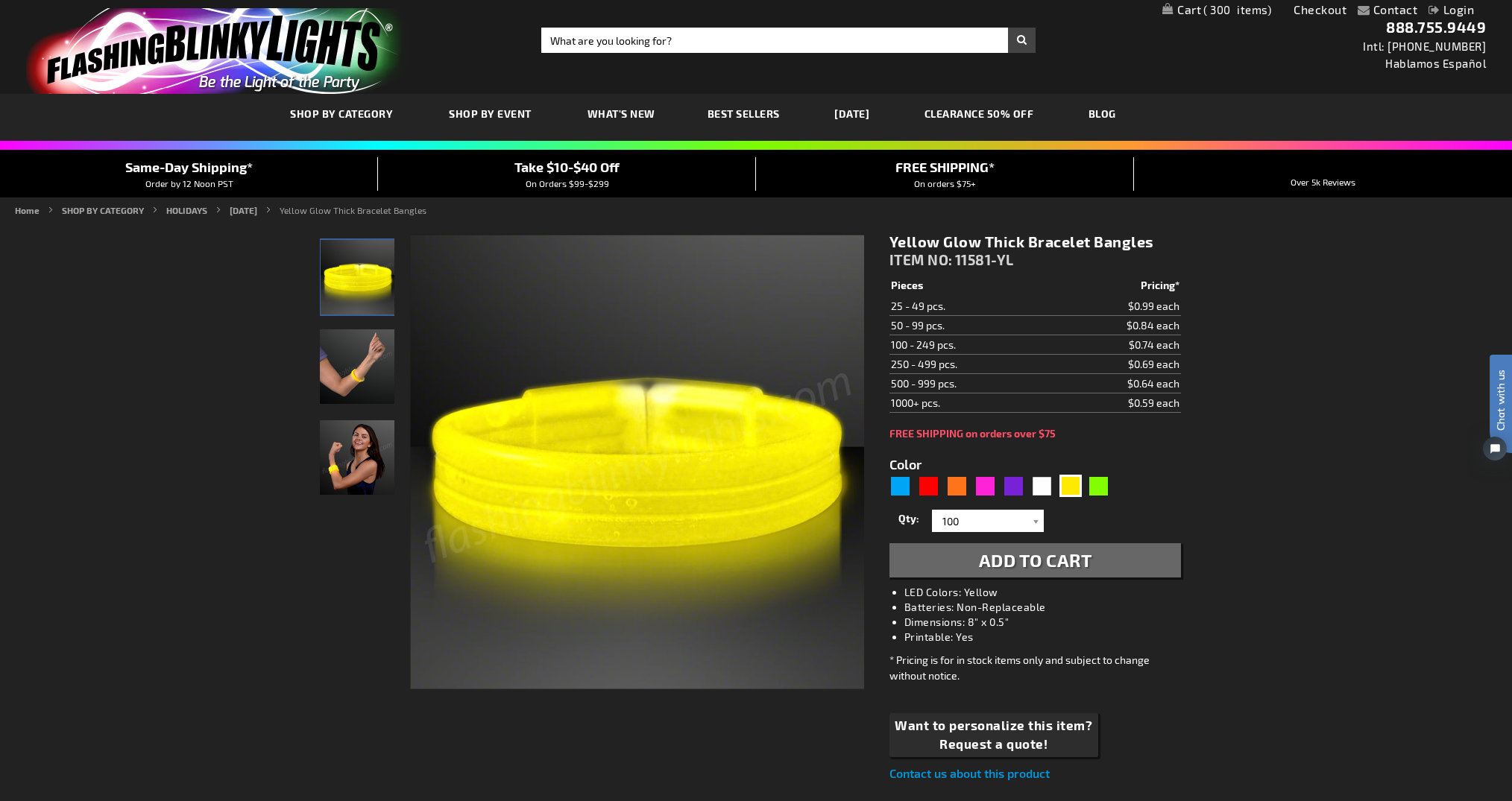
click at [1086, 570] on span "Add to Cart" at bounding box center [1035, 560] width 113 height 22
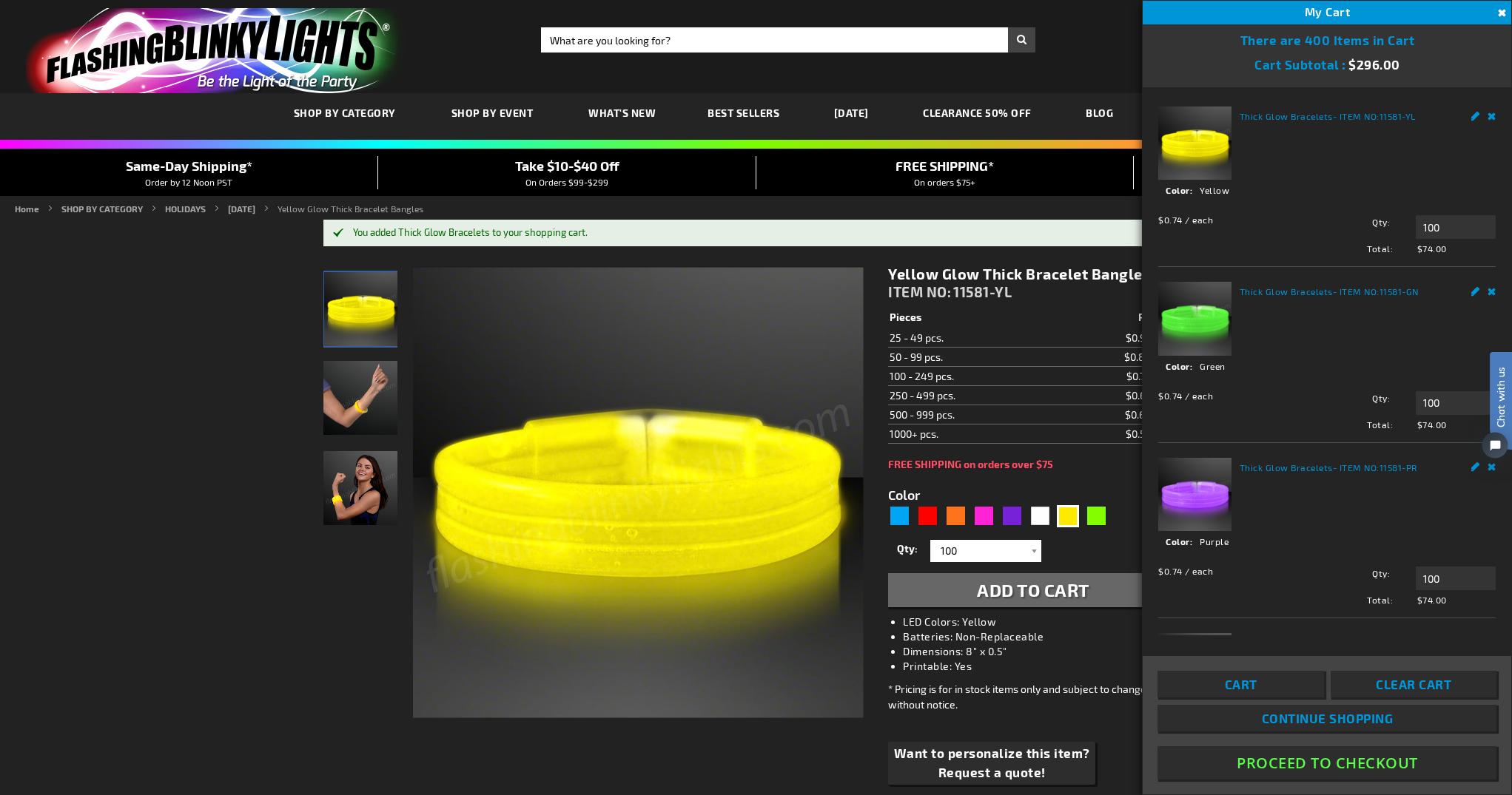
click at [1500, 387] on span "Chat with us" at bounding box center [1500, 397] width 22 height 61
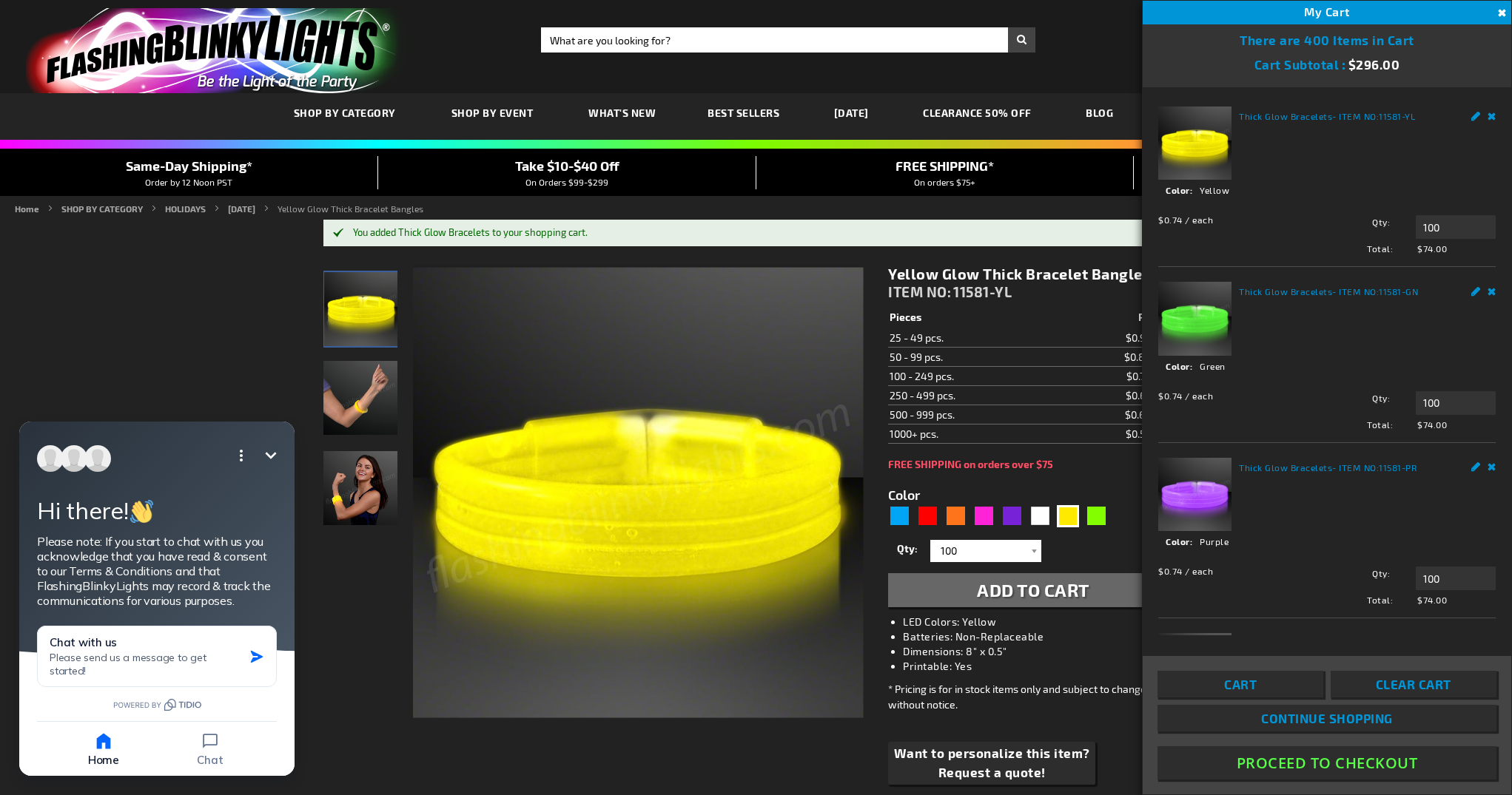
click at [1500, 12] on button "Close" at bounding box center [1500, 13] width 17 height 17
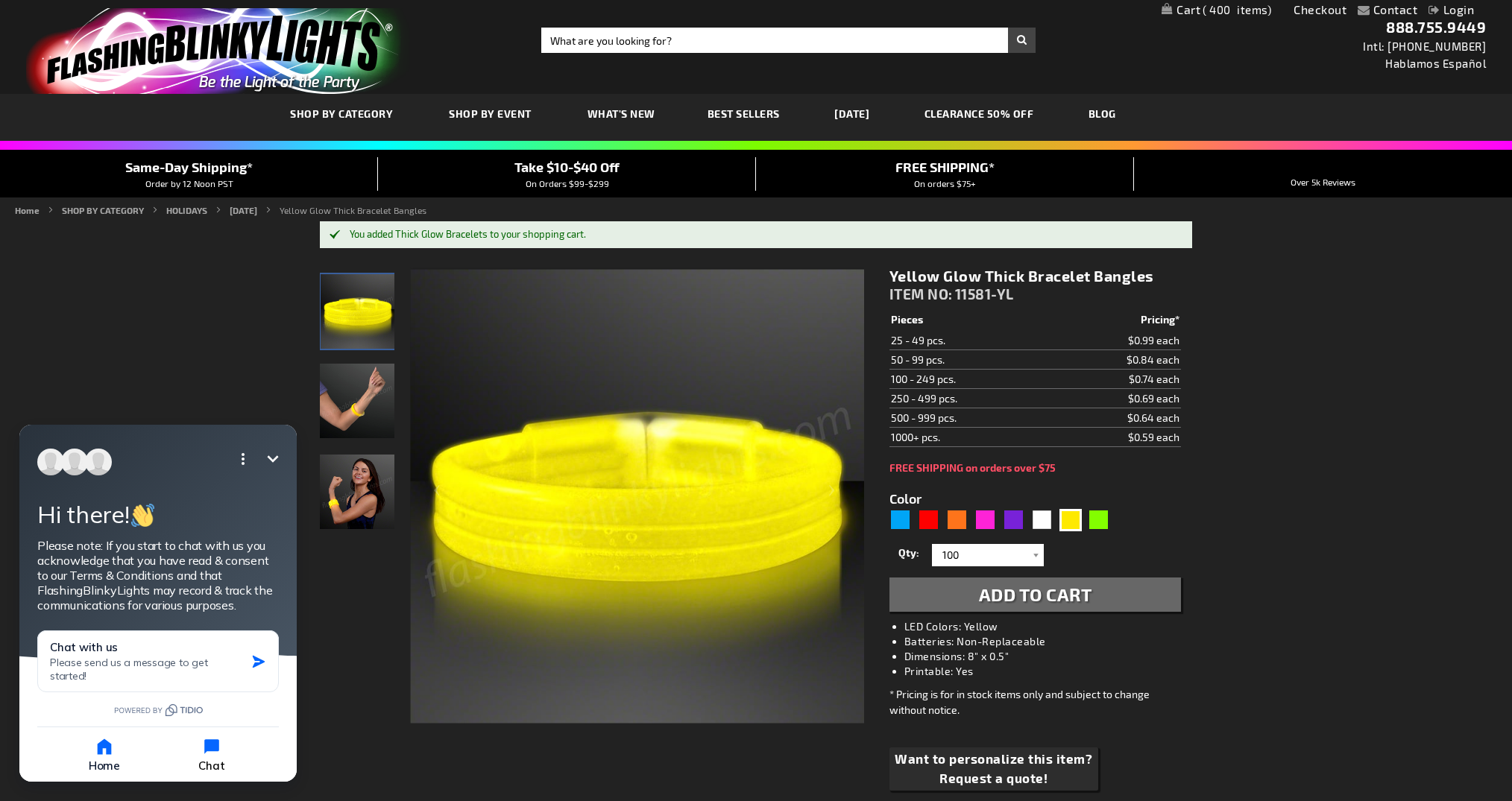
click at [209, 746] on icon "button" at bounding box center [211, 746] width 15 height 15
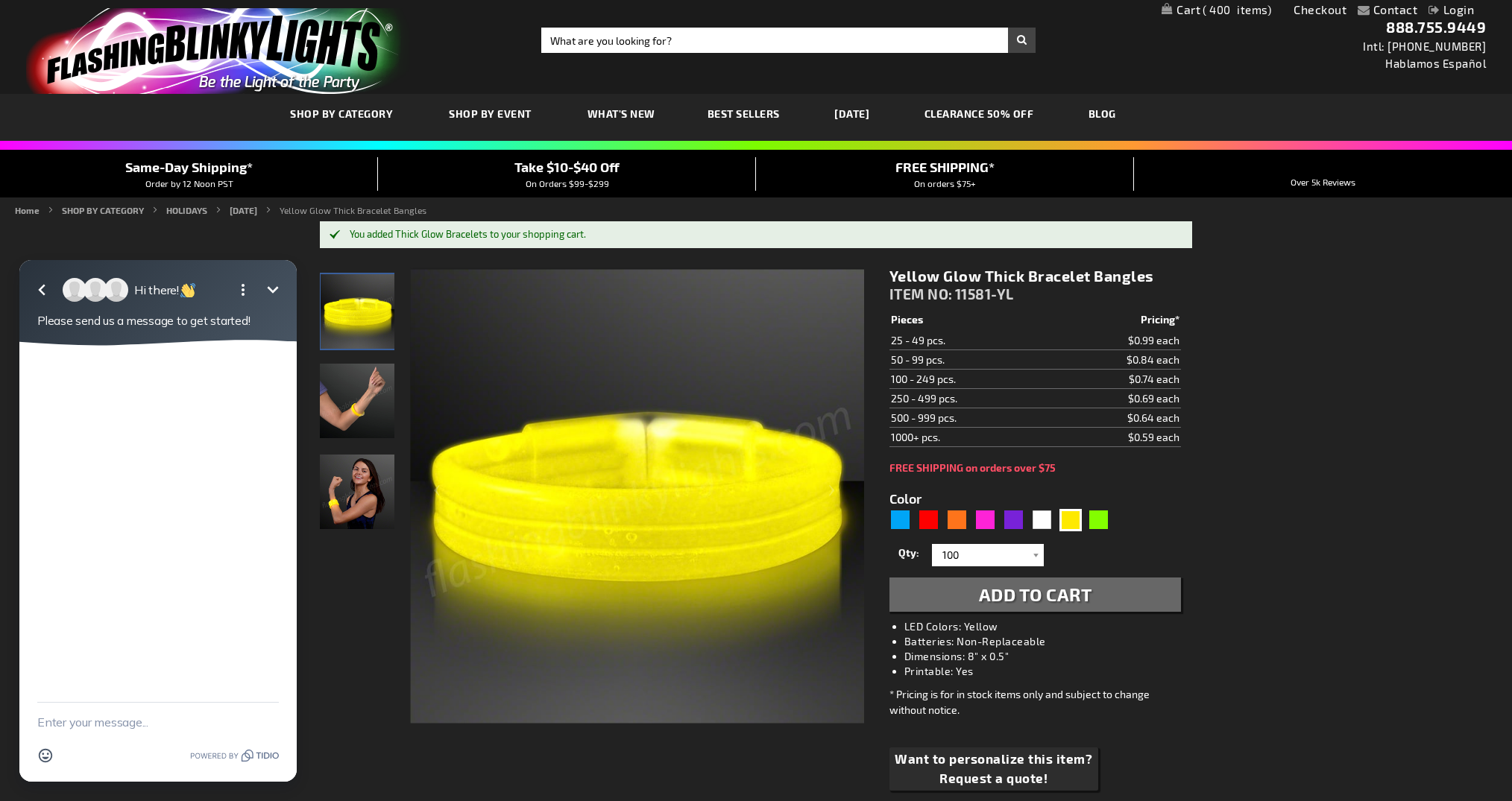
click at [121, 725] on textarea "New message" at bounding box center [157, 722] width 242 height 39
click at [121, 725] on textarea "Can I order 400 bracele" at bounding box center [139, 722] width 204 height 39
click at [216, 709] on textarea "Can I order 4 different colors of thse bracele" at bounding box center [139, 714] width 204 height 54
click at [76, 726] on textarea "Can I order 4 different colors of these bracele" at bounding box center [139, 714] width 204 height 54
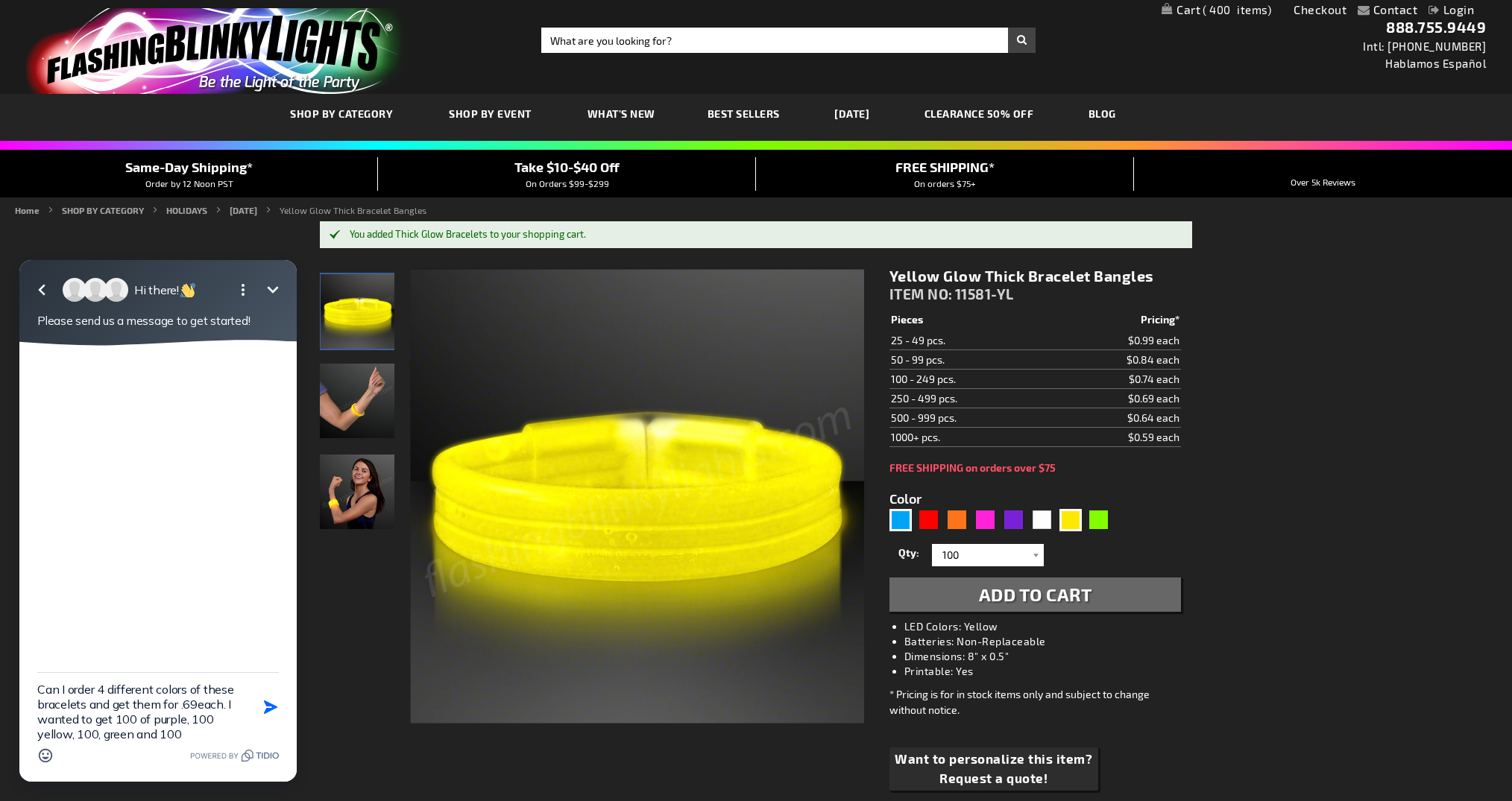
type textarea "Can I order 4 different colors of these bracelets and get them for .69each. I w…"
click at [909, 527] on div "Blue" at bounding box center [900, 520] width 22 height 22
type input "5629"
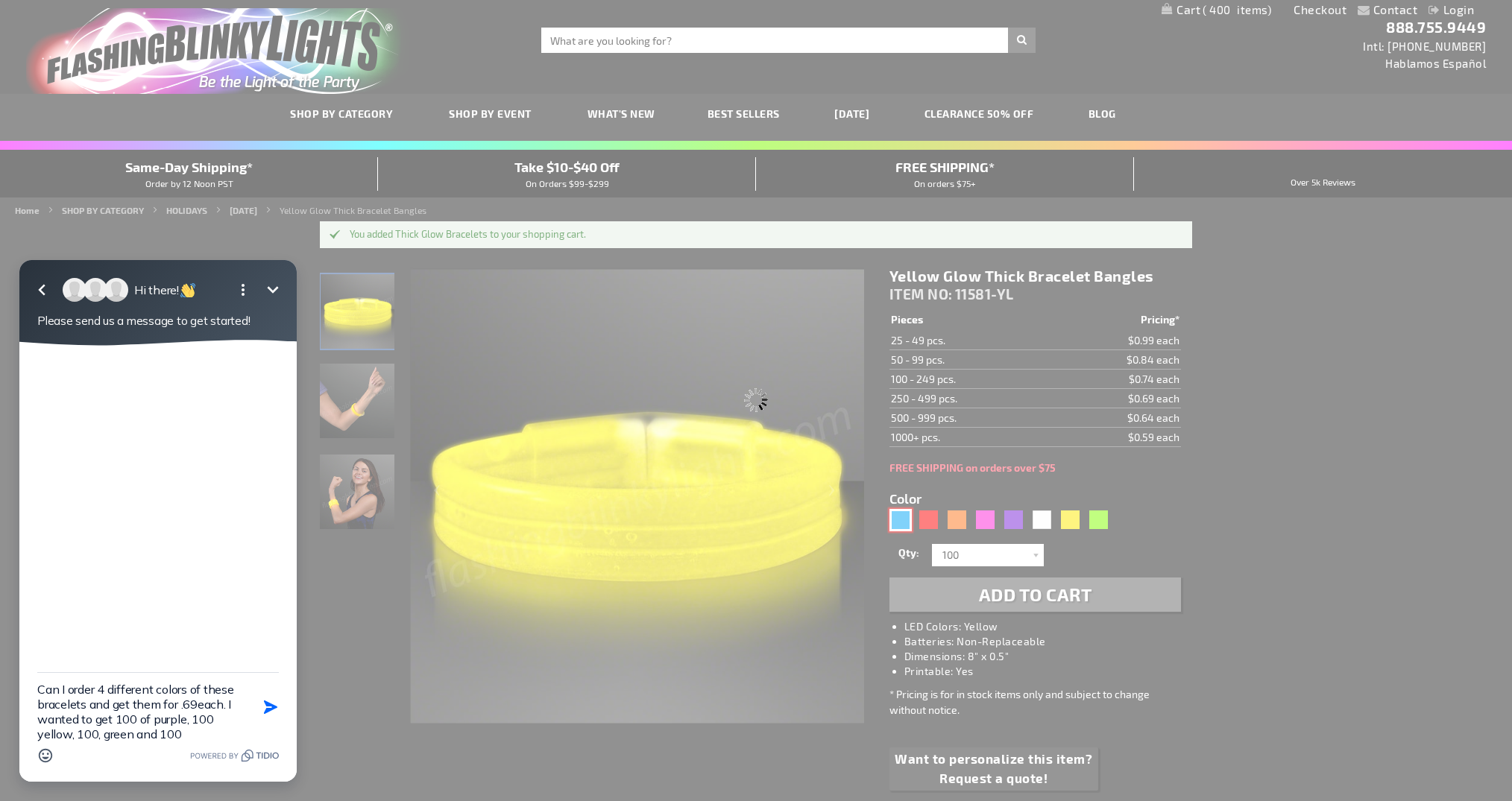
type input "11581-BL"
type input "Customize - Blue Glow Thick Bracelet Bangles - ITEM NO: 11581-BL"
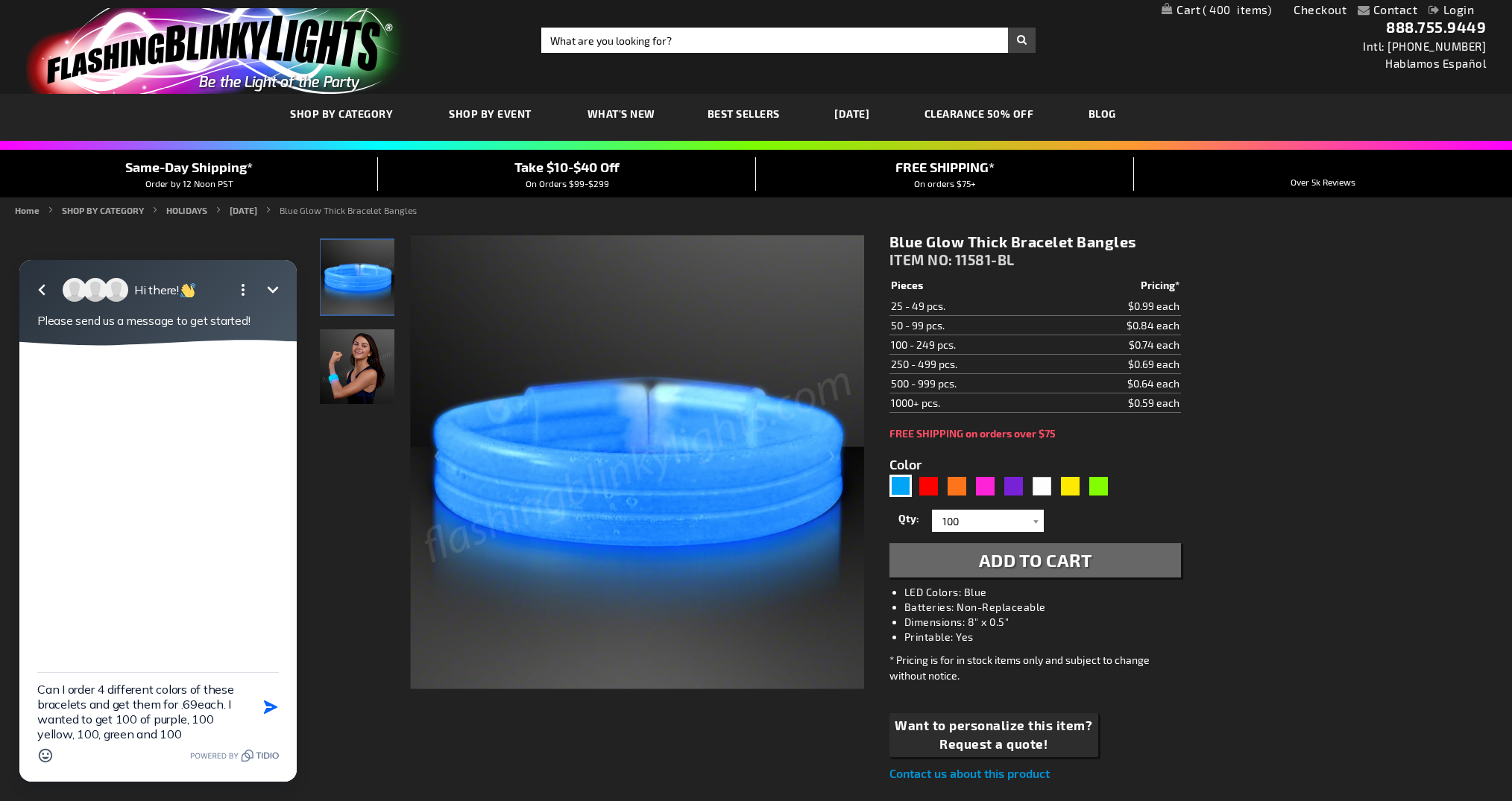
click at [215, 731] on textarea "Can I order 4 different colors of these bracelets and get them for .69each. I w…" at bounding box center [139, 707] width 204 height 69
type textarea "Can I order 4 different colors of these bracelets and get them for .69each. I w…"
